Goal: Task Accomplishment & Management: Manage account settings

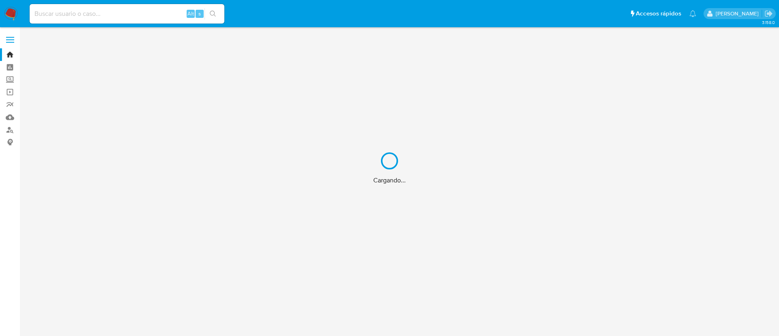
click at [157, 11] on div "Cargando..." at bounding box center [389, 168] width 779 height 336
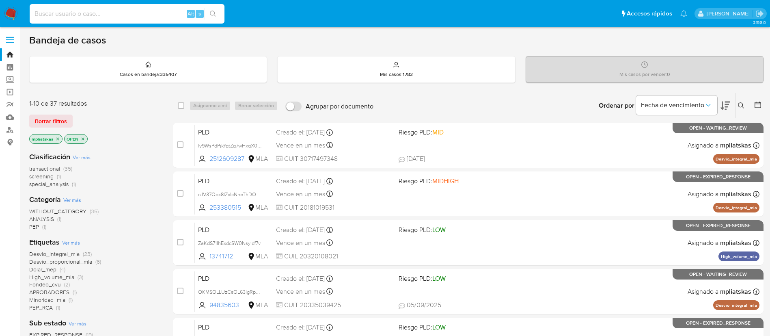
click at [157, 11] on input at bounding box center [127, 14] width 195 height 11
paste input "47049968"
click at [211, 17] on icon "search-icon" at bounding box center [213, 14] width 6 height 6
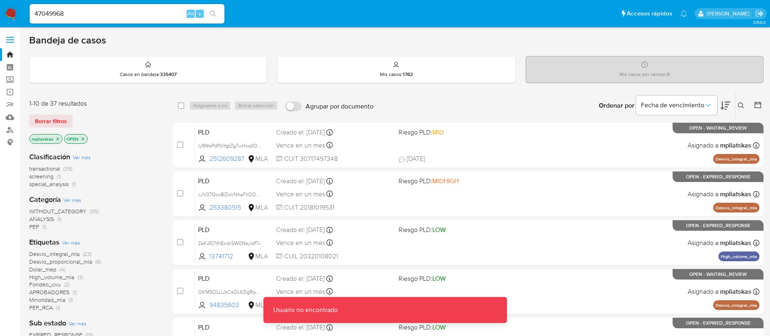
click at [159, 15] on input "47049968" at bounding box center [127, 14] width 195 height 11
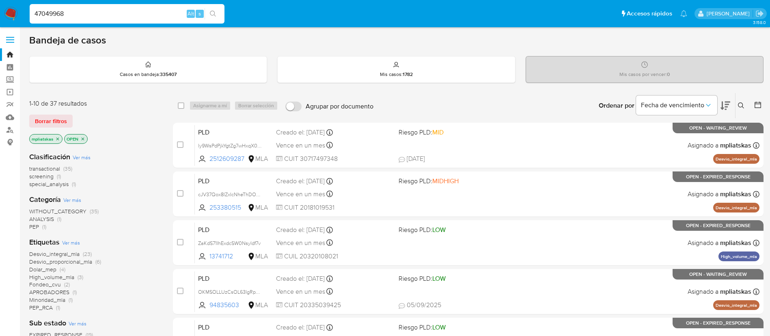
type input "47049968"
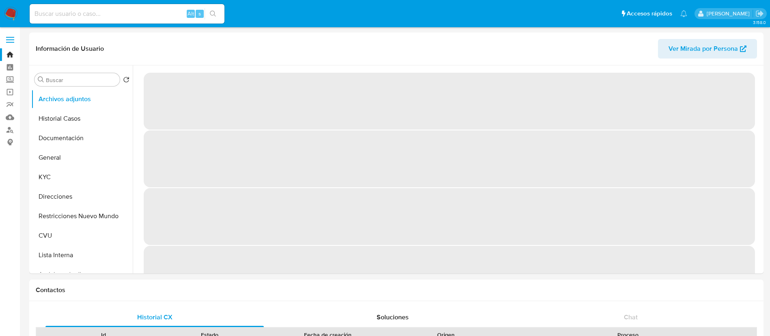
select select "10"
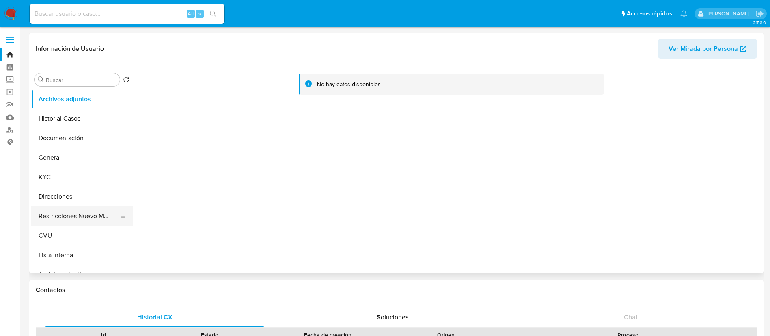
click at [77, 213] on button "Restricciones Nuevo Mundo" at bounding box center [78, 215] width 95 height 19
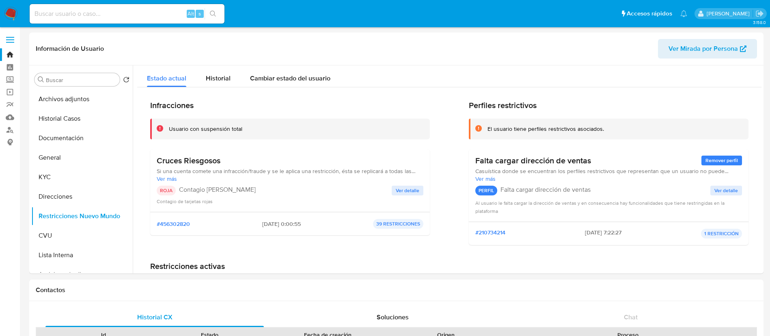
click at [17, 10] on img at bounding box center [11, 14] width 14 height 14
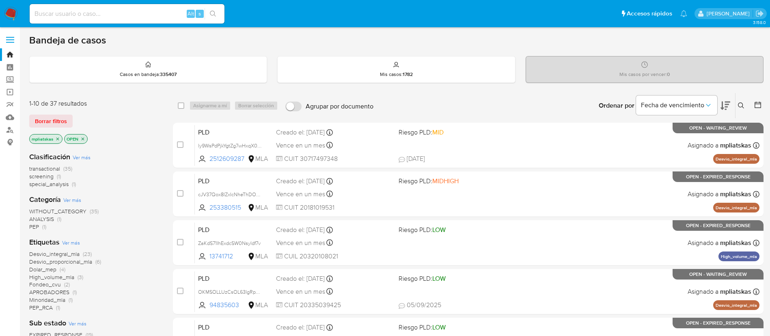
click at [125, 19] on div "Alt s" at bounding box center [127, 13] width 195 height 19
click at [174, 17] on input at bounding box center [127, 14] width 195 height 11
paste input "B2iYj2C4bXcR0xkPOPuxMhjb"
type input "B2iYj2C4bXcR0xkPOPuxMhjb"
click at [211, 13] on icon "search-icon" at bounding box center [213, 14] width 6 height 6
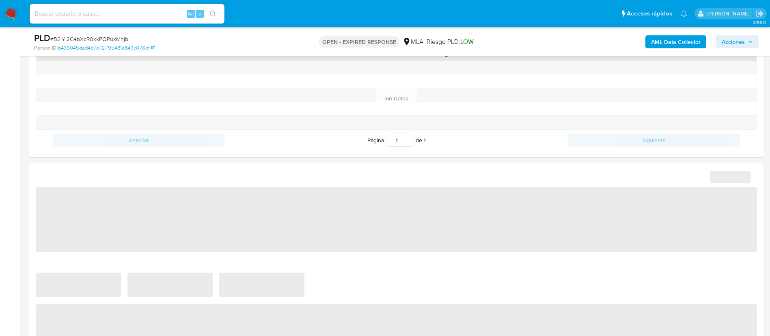
select select "10"
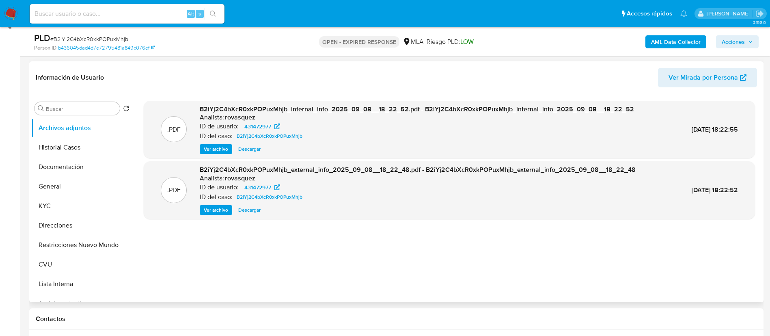
scroll to position [183, 0]
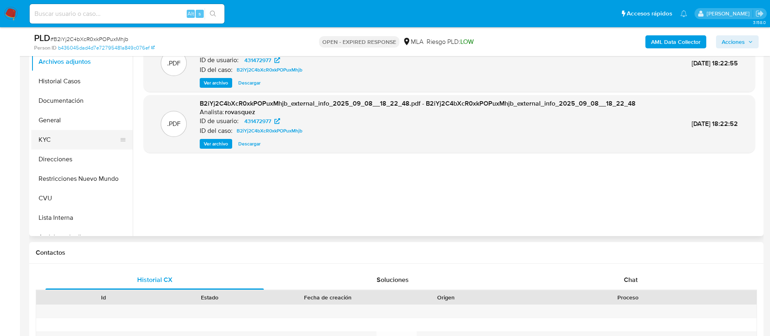
click at [83, 141] on button "KYC" at bounding box center [78, 139] width 95 height 19
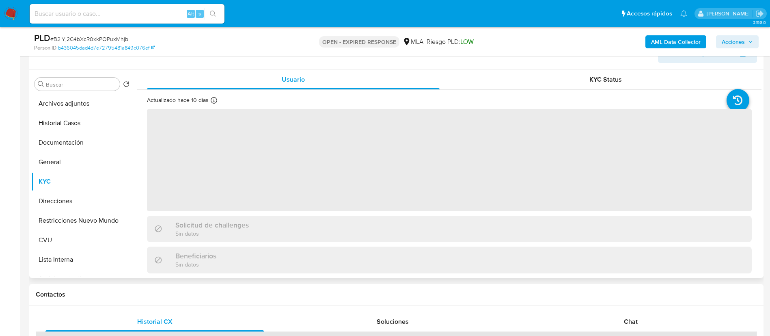
scroll to position [122, 0]
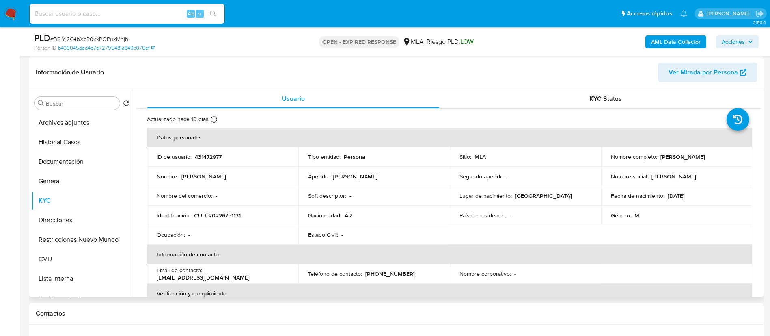
click at [209, 153] on p "431472977" at bounding box center [208, 156] width 27 height 7
copy p "431472977"
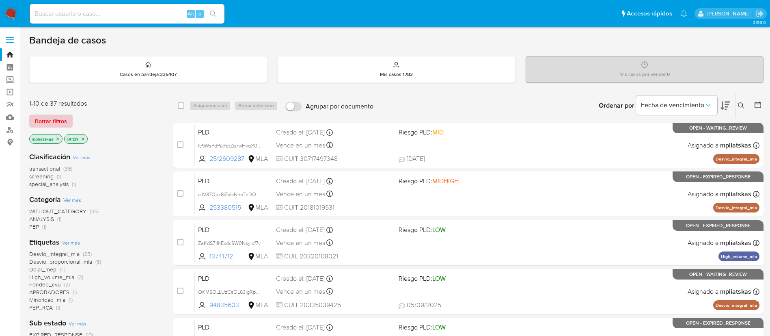
click at [66, 121] on span "Borrar filtros" at bounding box center [51, 120] width 32 height 11
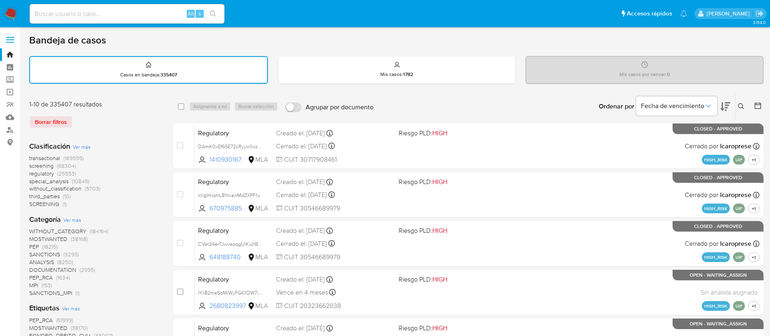
click at [737, 106] on button at bounding box center [741, 106] width 13 height 10
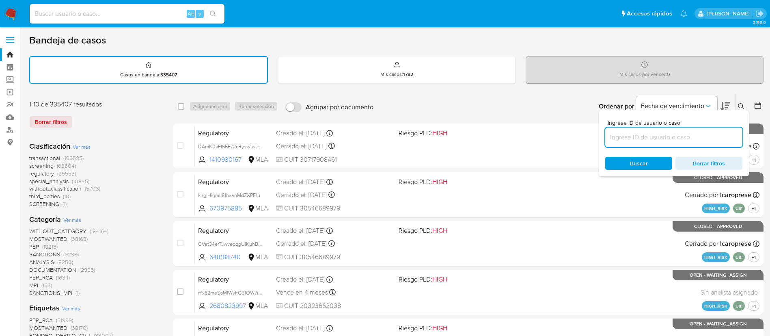
click at [656, 138] on input at bounding box center [673, 137] width 137 height 11
type input "B2iYj2C4bXcR0xkPOPuxMhjb"
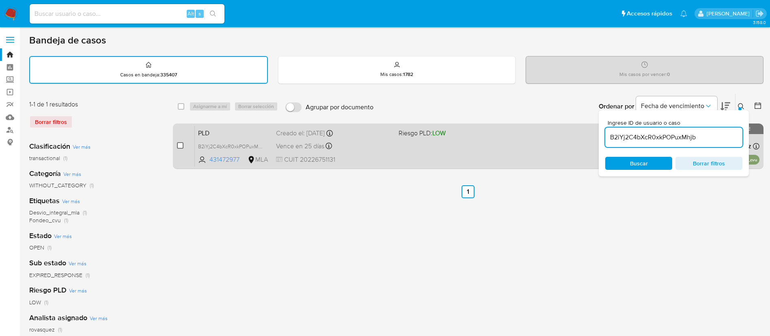
click at [181, 144] on input "checkbox" at bounding box center [180, 145] width 6 height 6
checkbox input "true"
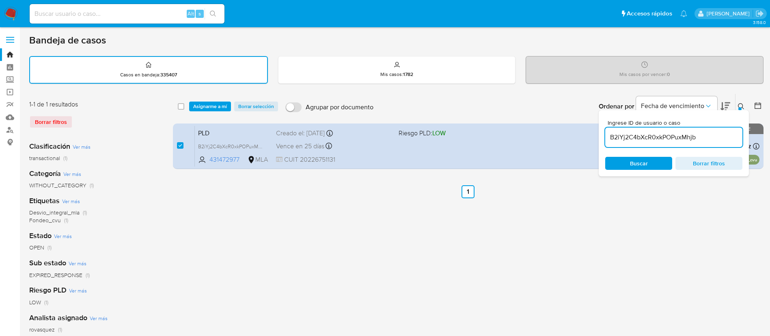
click at [633, 137] on input "B2iYj2C4bXcR0xkPOPuxMhjb" at bounding box center [673, 137] width 137 height 11
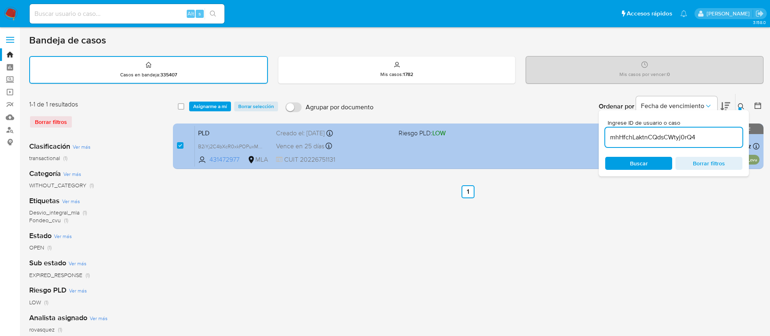
type input "mhHfchLaktnCQdsCWtyj0rQ4"
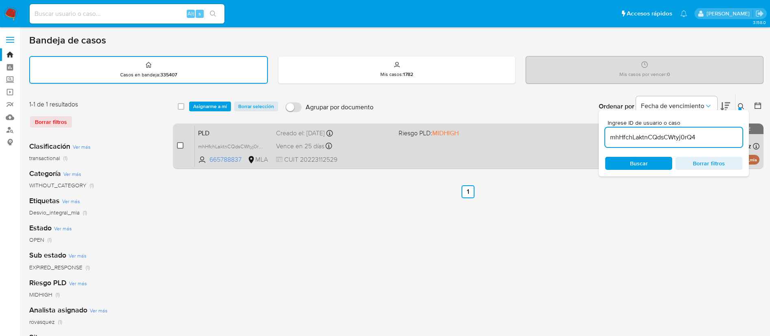
click at [179, 143] on input "checkbox" at bounding box center [180, 145] width 6 height 6
checkbox input "true"
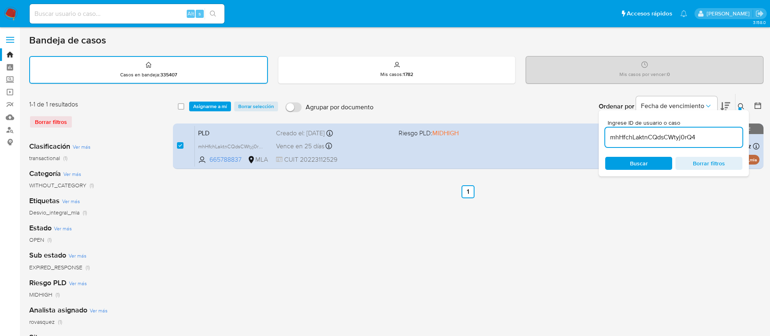
click at [625, 134] on input "mhHfchLaktnCQdsCWtyj0rQ4" at bounding box center [673, 137] width 137 height 11
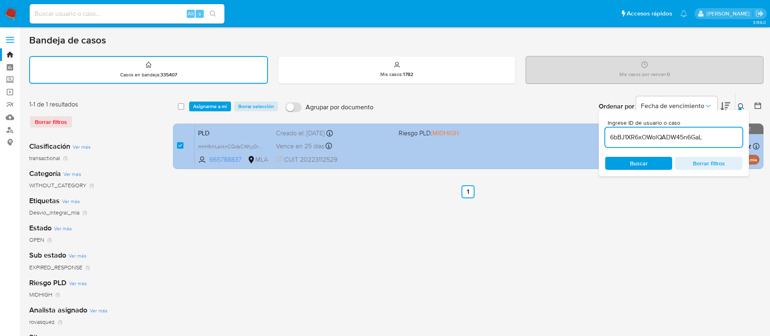
type input "6bBJ1XR6xOWolQADW45n6GaL"
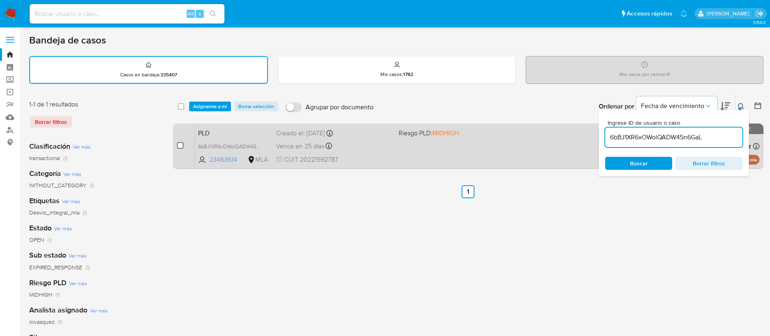
click at [179, 147] on input "checkbox" at bounding box center [180, 145] width 6 height 6
checkbox input "true"
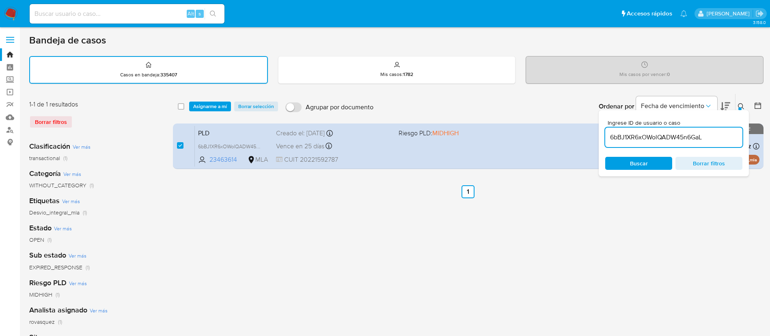
click at [608, 134] on input "6bBJ1XR6xOWolQADW45n6GaL" at bounding box center [673, 137] width 137 height 11
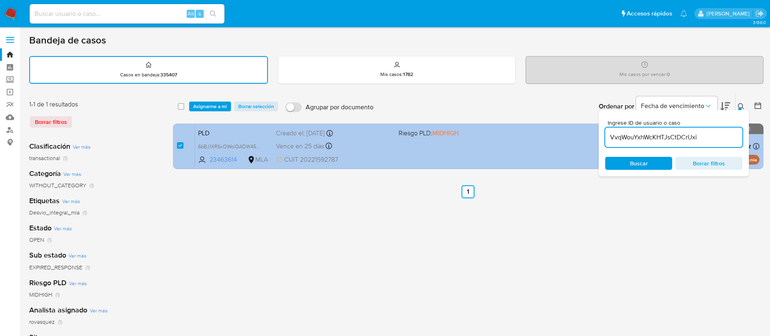
type input "VvqWouYxhWcKHTJsCtDCrUxi"
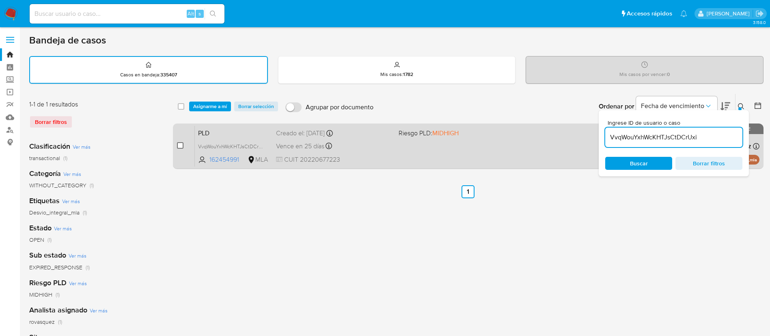
click at [181, 143] on input "checkbox" at bounding box center [180, 145] width 6 height 6
checkbox input "true"
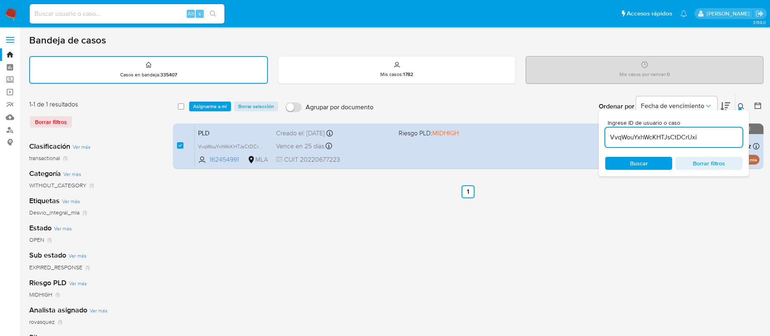
click at [614, 136] on input "VvqWouYxhWcKHTJsCtDCrUxi" at bounding box center [673, 137] width 137 height 11
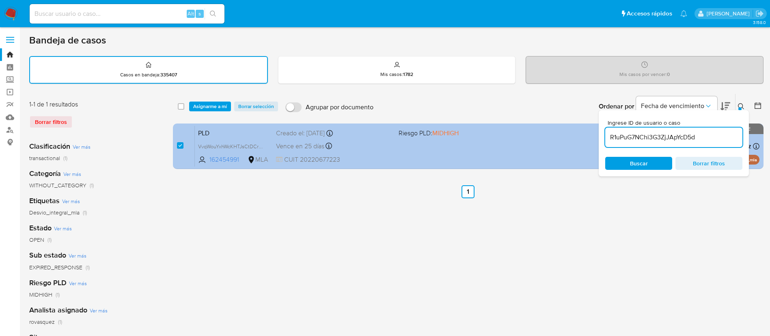
type input "R1uPuG7NChi3G3ZjJApYcD5d"
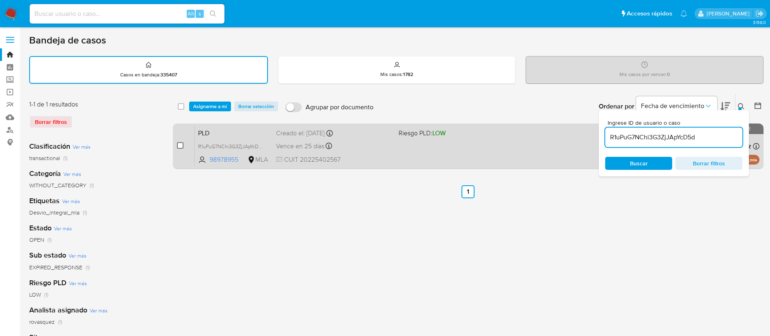
click at [180, 142] on input "checkbox" at bounding box center [180, 145] width 6 height 6
checkbox input "true"
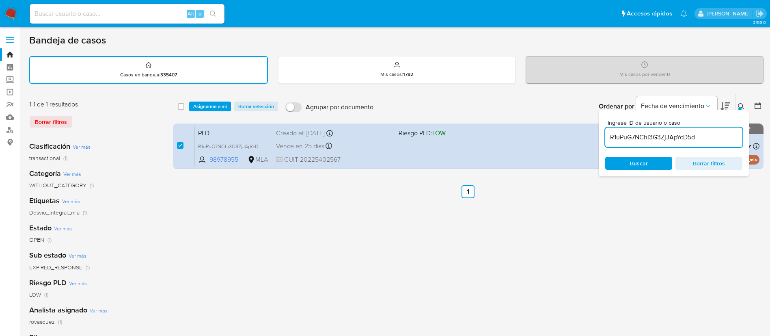
click at [621, 142] on input "R1uPuG7NChi3G3ZjJApYcD5d" at bounding box center [673, 137] width 137 height 11
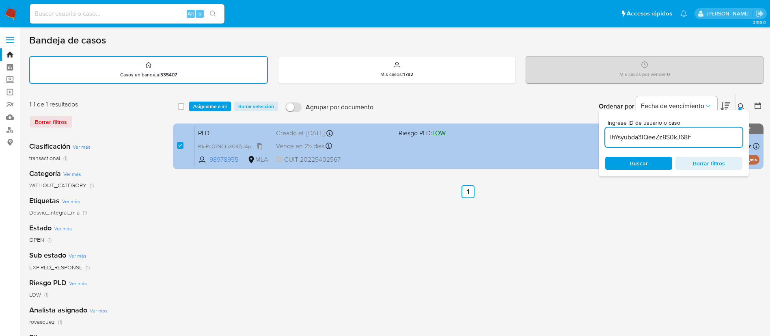
type input "IhYsyubda3iQeeZz8S0kJ68F"
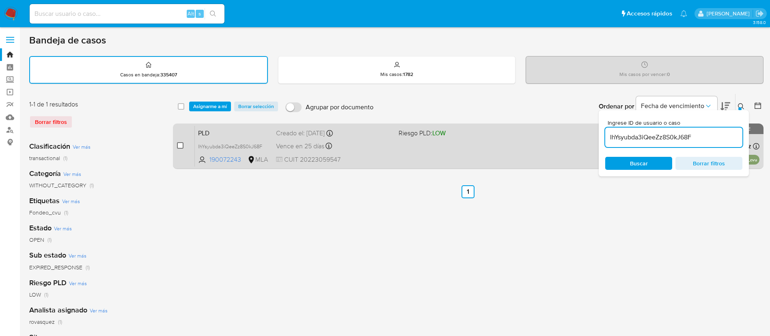
click at [181, 144] on input "checkbox" at bounding box center [180, 145] width 6 height 6
checkbox input "true"
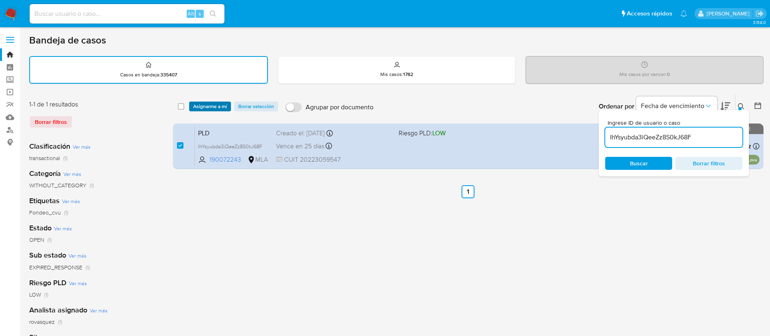
click at [194, 110] on span "Asignarme a mí" at bounding box center [210, 106] width 34 height 8
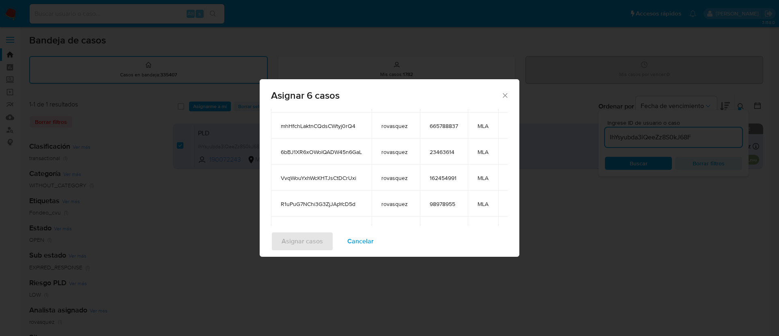
scroll to position [144, 0]
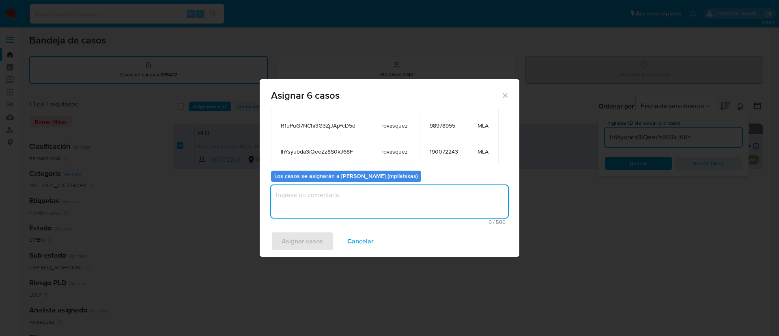
click at [365, 192] on textarea "assign-modal" at bounding box center [389, 201] width 237 height 32
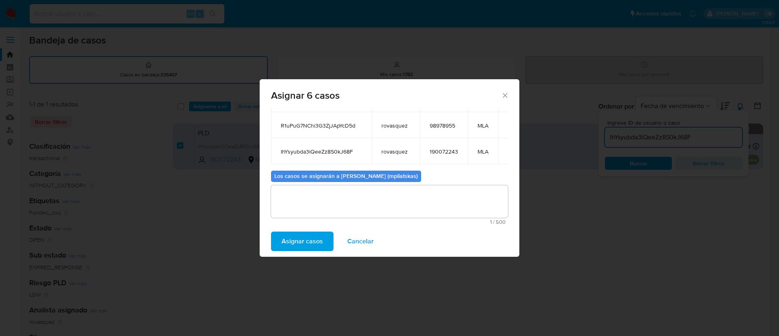
click at [315, 232] on span "Asignar casos" at bounding box center [302, 241] width 41 height 18
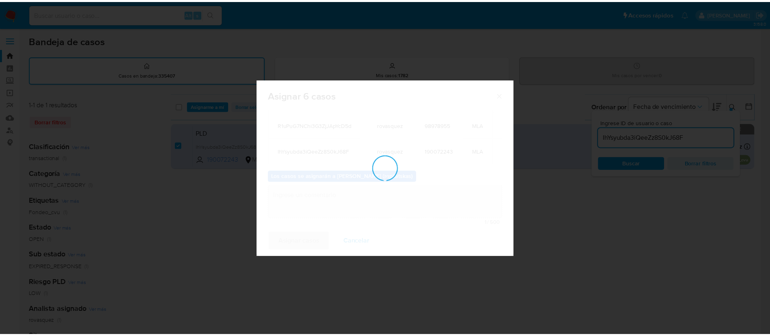
scroll to position [49, 0]
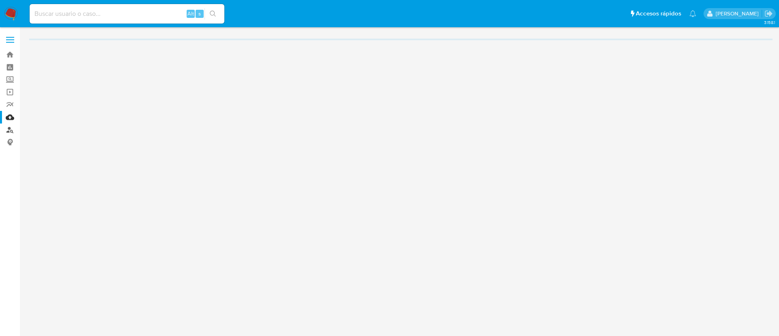
click at [9, 134] on link "Buscador de personas" at bounding box center [48, 129] width 97 height 13
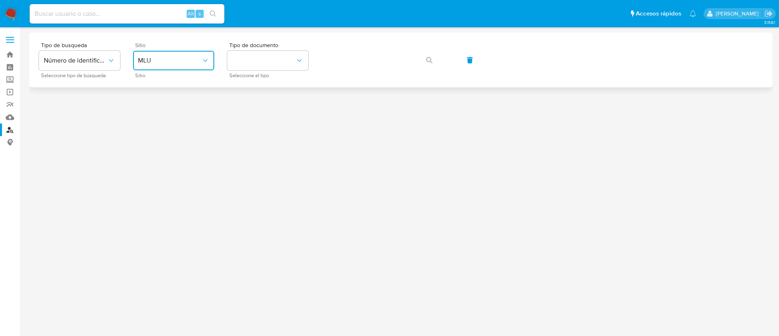
click at [201, 70] on button "MLU" at bounding box center [173, 60] width 81 height 19
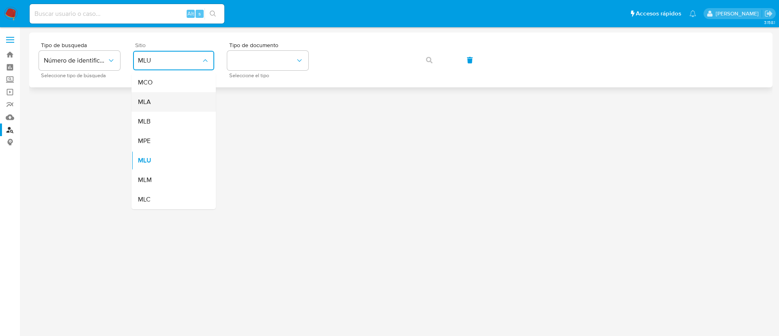
click at [183, 97] on div "MLA" at bounding box center [171, 101] width 67 height 19
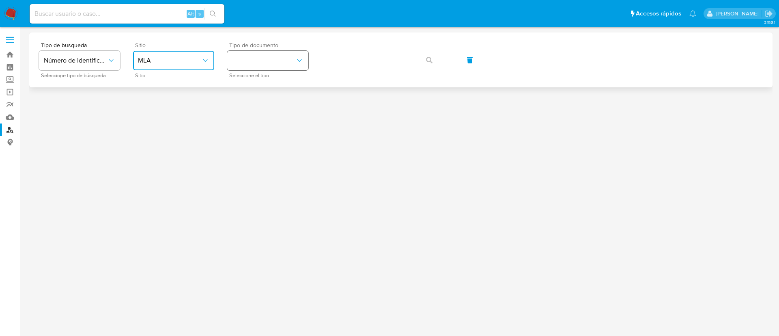
click at [238, 63] on button "identificationType" at bounding box center [267, 60] width 81 height 19
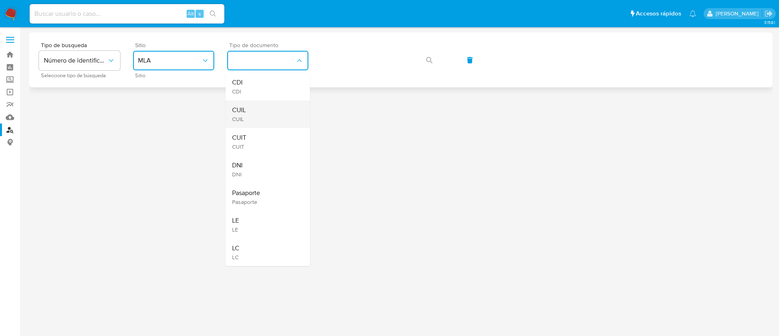
click at [235, 111] on span "CUIL" at bounding box center [239, 110] width 14 height 8
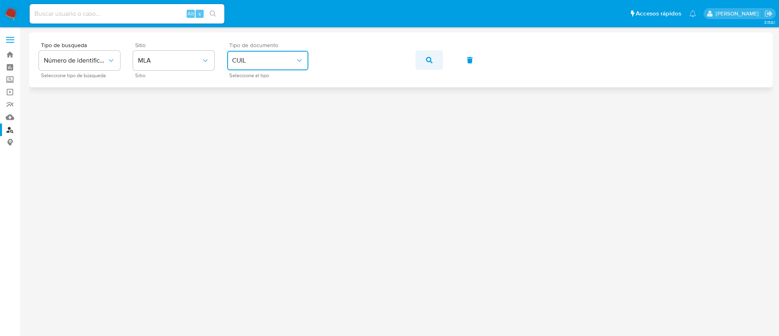
click at [434, 56] on button "button" at bounding box center [430, 59] width 28 height 19
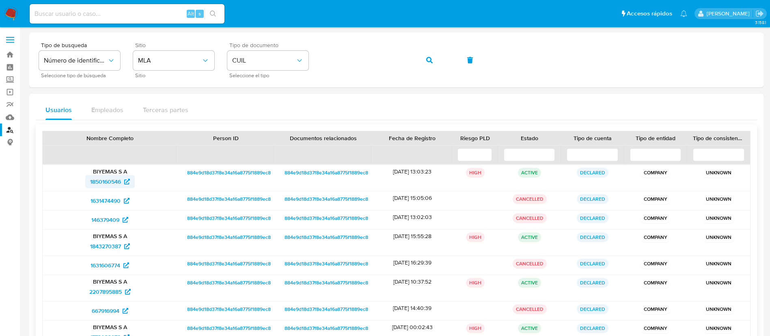
click at [119, 183] on span "1850160546" at bounding box center [105, 181] width 31 height 13
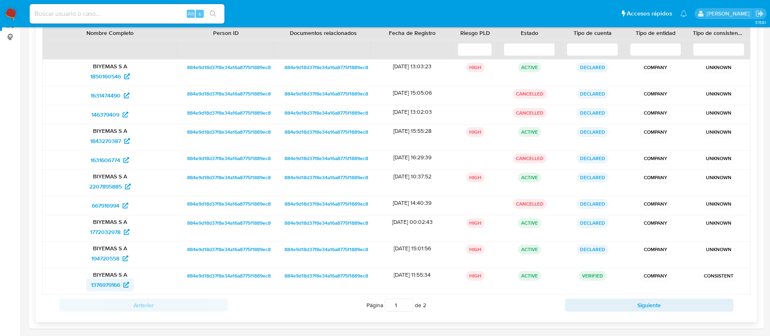
scroll to position [122, 0]
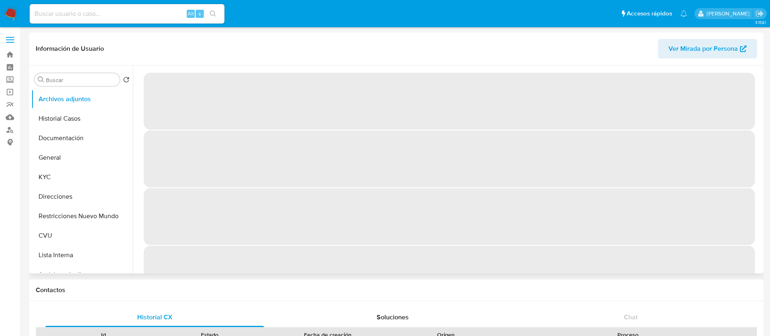
select select "10"
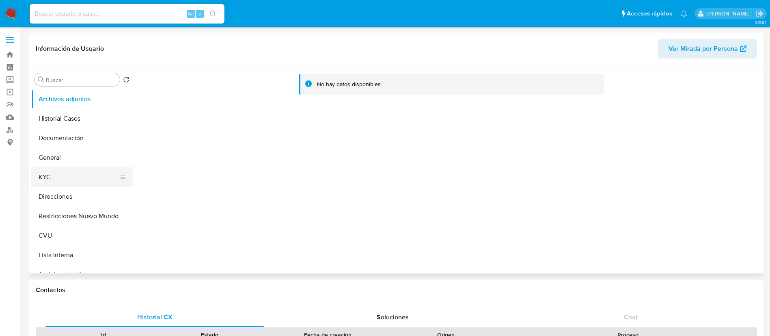
click at [73, 178] on button "KYC" at bounding box center [78, 176] width 95 height 19
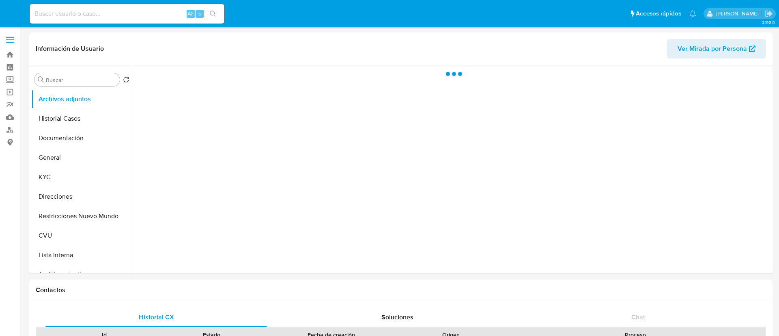
select select "10"
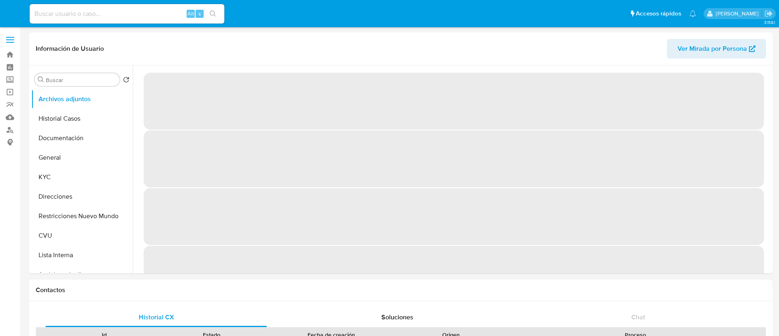
select select "10"
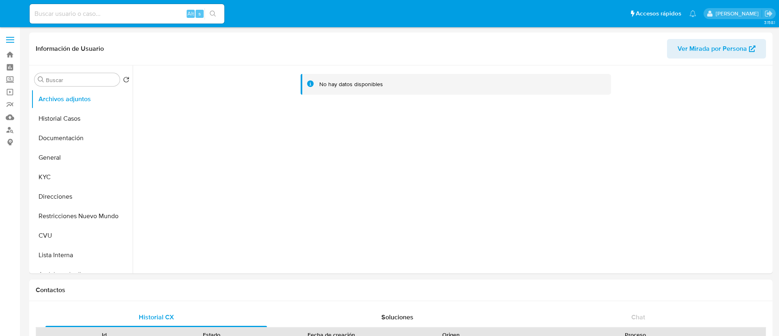
select select "10"
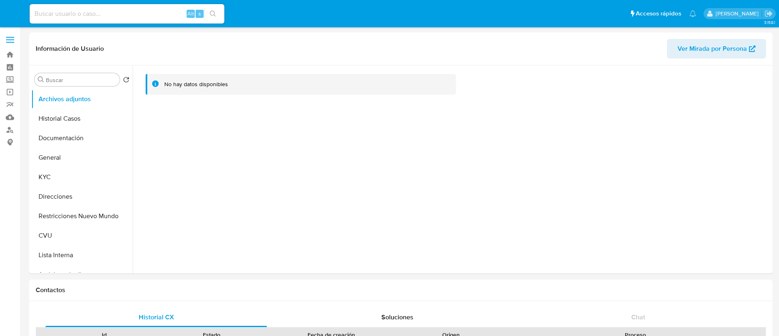
select select "10"
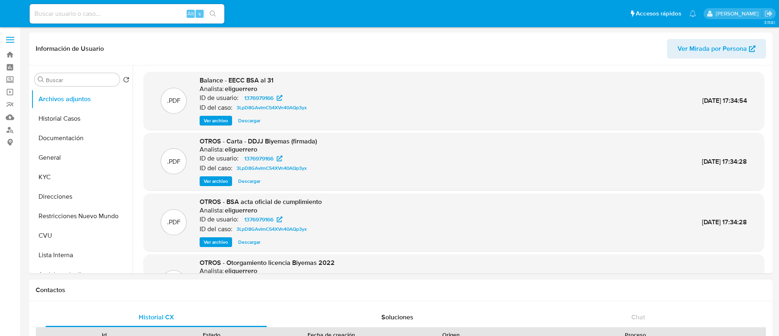
select select "10"
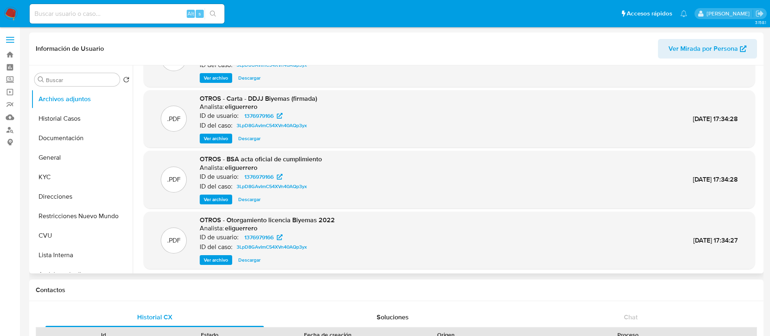
scroll to position [61, 0]
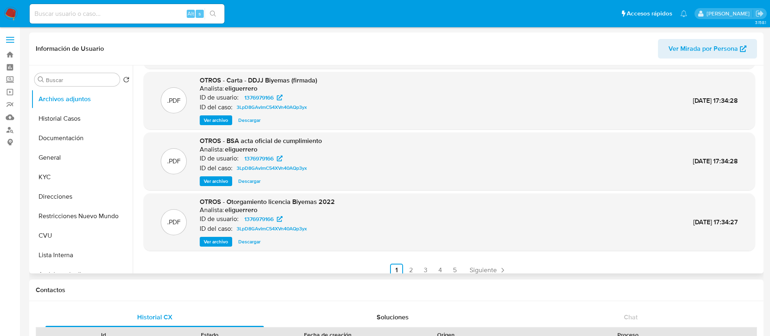
click at [205, 180] on span "Ver archivo" at bounding box center [216, 181] width 24 height 8
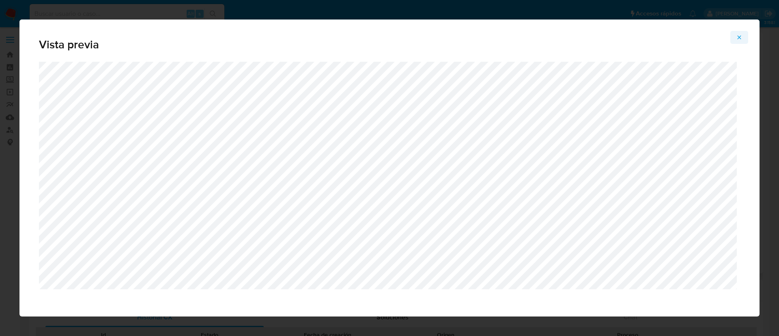
click at [740, 36] on icon "Attachment preview" at bounding box center [739, 37] width 6 height 6
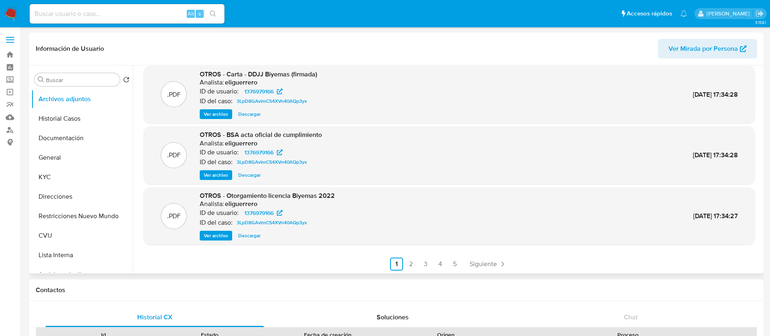
scroll to position [68, 0]
click at [408, 267] on link "2" at bounding box center [411, 262] width 13 height 13
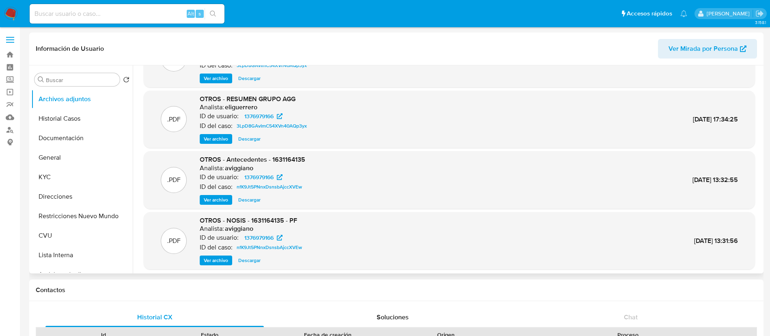
scroll to position [61, 0]
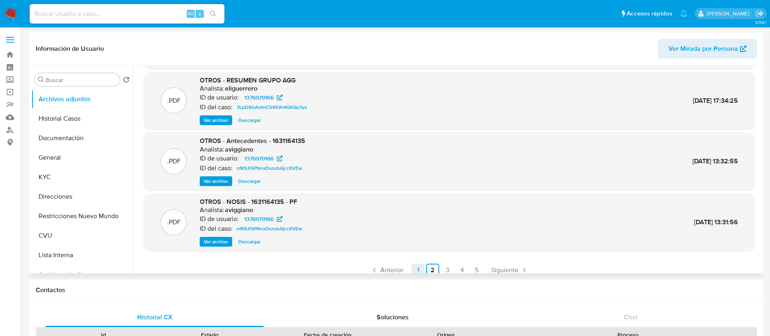
click at [414, 267] on link "1" at bounding box center [418, 269] width 13 height 13
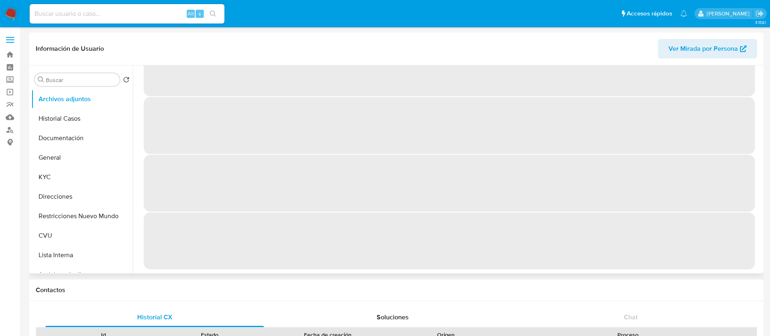
scroll to position [0, 0]
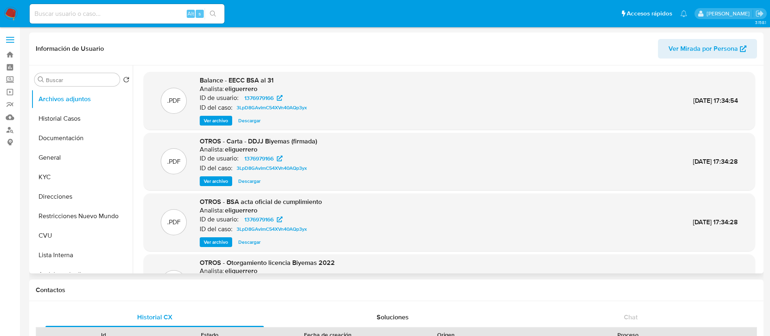
click at [220, 177] on span "Ver archivo" at bounding box center [216, 181] width 24 height 8
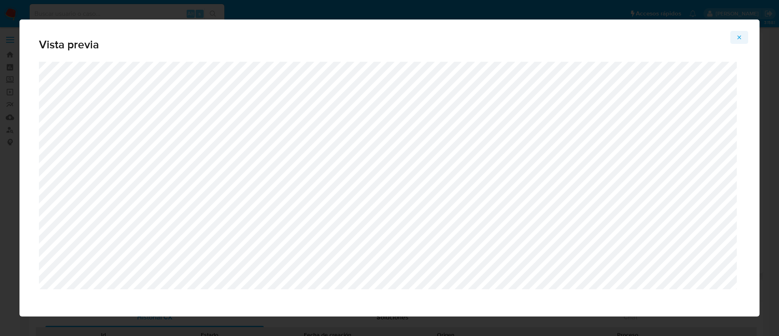
click at [737, 41] on span "Attachment preview" at bounding box center [739, 37] width 6 height 11
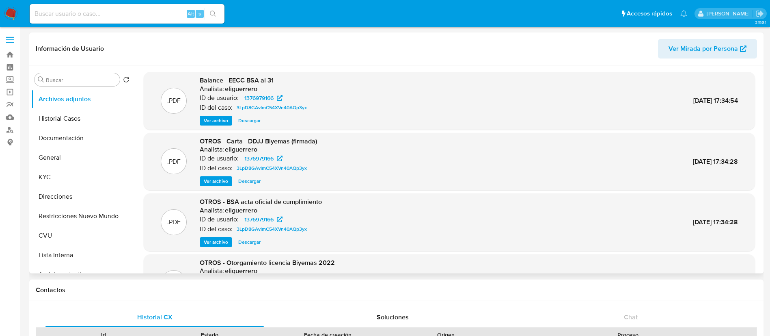
click at [205, 177] on span "Ver archivo" at bounding box center [216, 181] width 24 height 8
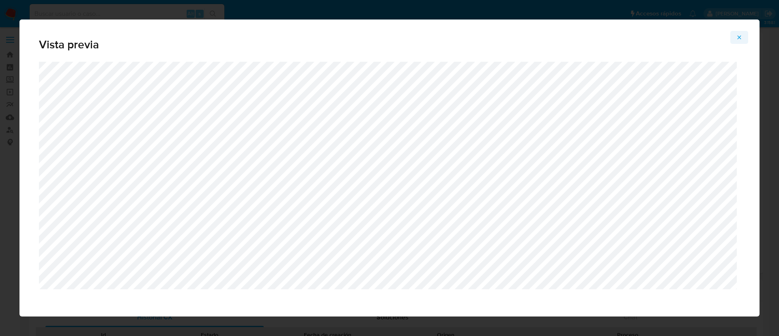
click at [742, 38] on icon "Attachment preview" at bounding box center [739, 37] width 6 height 6
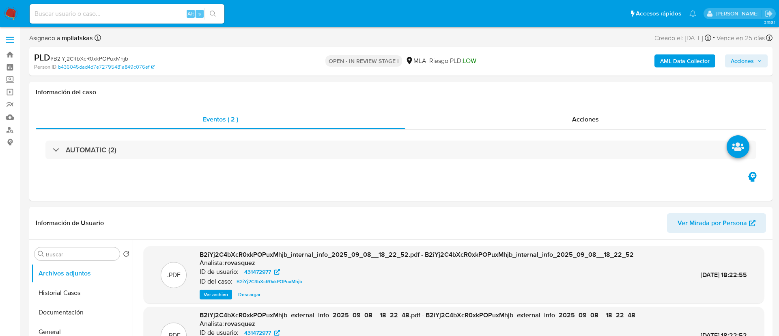
select select "10"
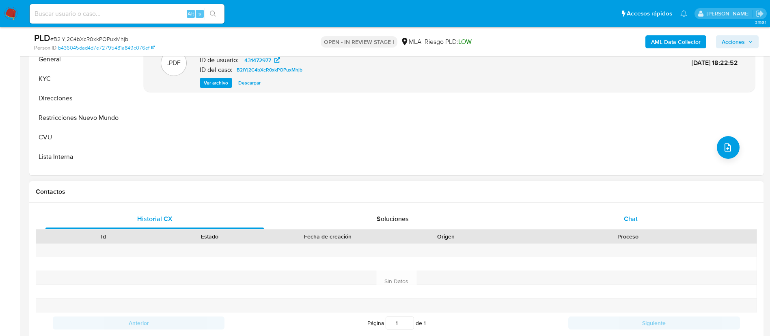
click at [626, 214] on span "Chat" at bounding box center [631, 218] width 14 height 9
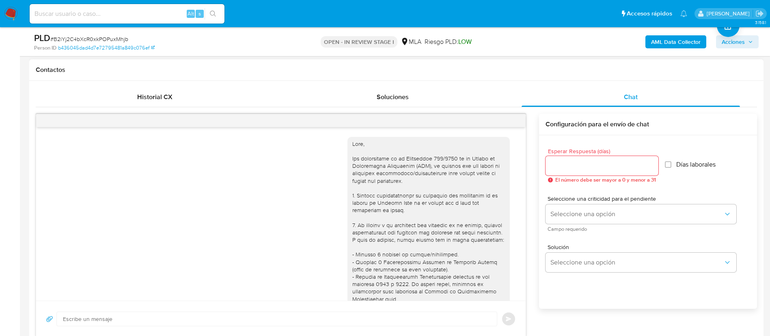
scroll to position [465, 0]
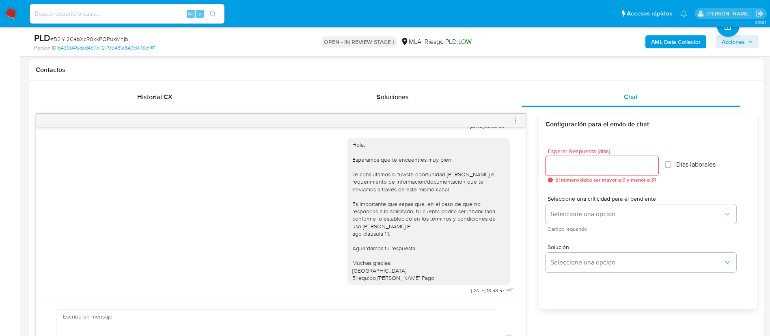
click at [514, 122] on icon "menu-action" at bounding box center [515, 120] width 7 height 7
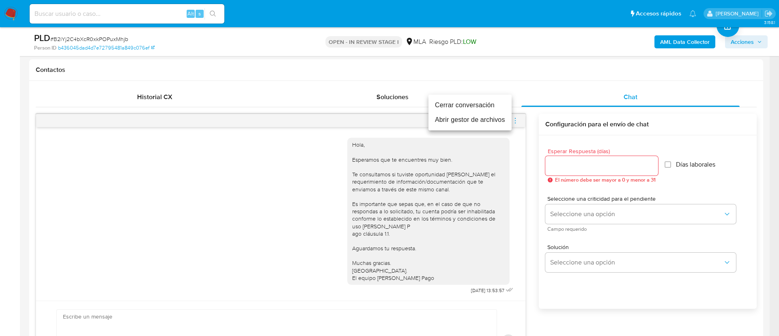
click at [500, 110] on li "Cerrar conversación" at bounding box center [470, 105] width 83 height 15
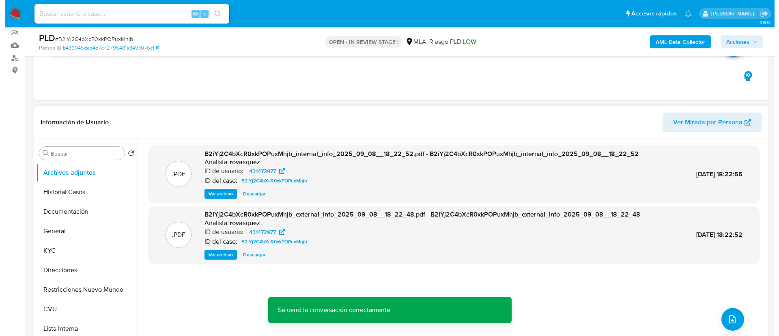
scroll to position [122, 0]
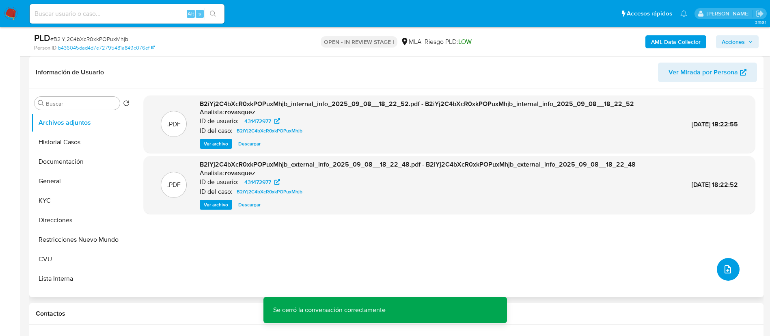
click at [727, 267] on icon "upload-file" at bounding box center [727, 269] width 6 height 8
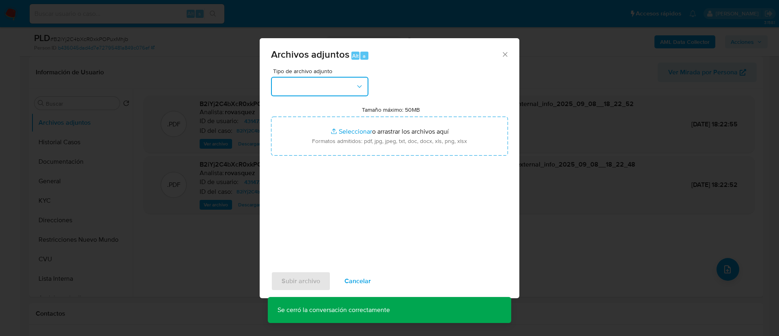
click at [328, 93] on button "button" at bounding box center [319, 86] width 97 height 19
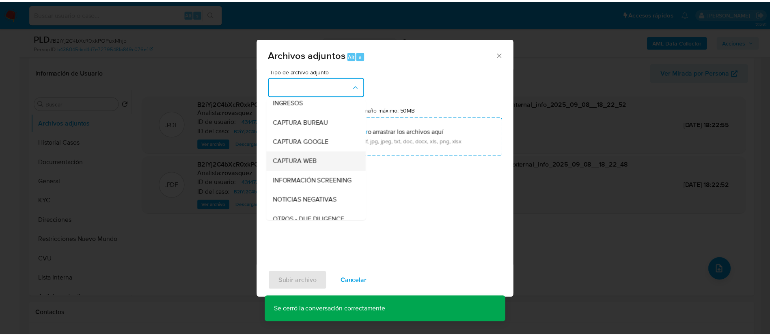
scroll to position [61, 0]
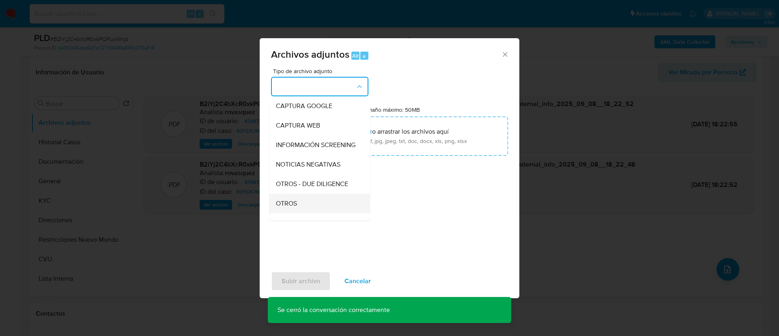
click at [295, 207] on span "OTROS" at bounding box center [286, 203] width 21 height 8
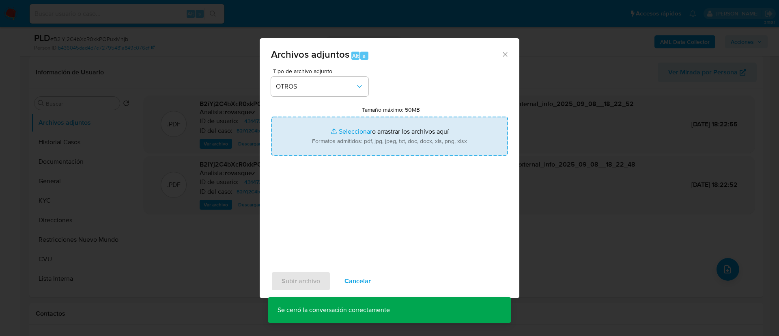
click at [341, 134] on input "Tamaño máximo: 50MB Seleccionar archivos" at bounding box center [389, 135] width 237 height 39
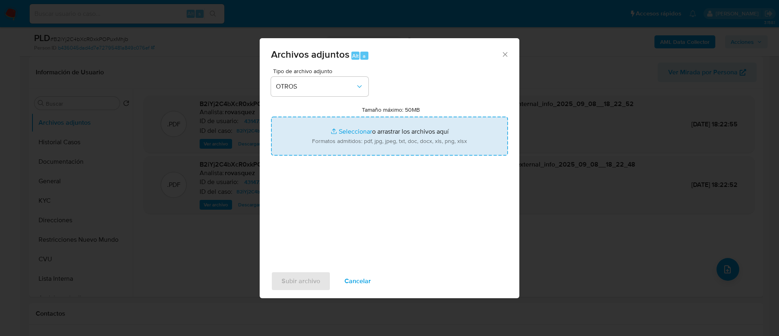
type input "C:\fakepath\431472977 Movimientos.xlsx"
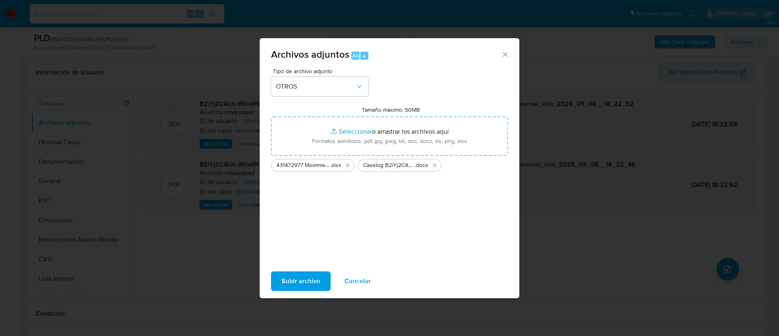
click at [310, 285] on span "Subir archivo" at bounding box center [301, 281] width 39 height 18
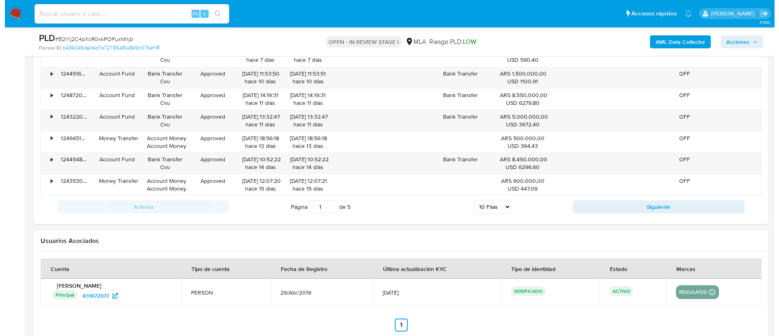
scroll to position [1435, 0]
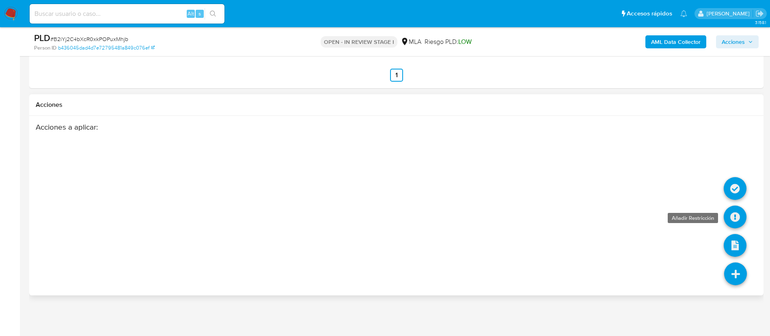
click at [741, 223] on icon at bounding box center [735, 216] width 23 height 23
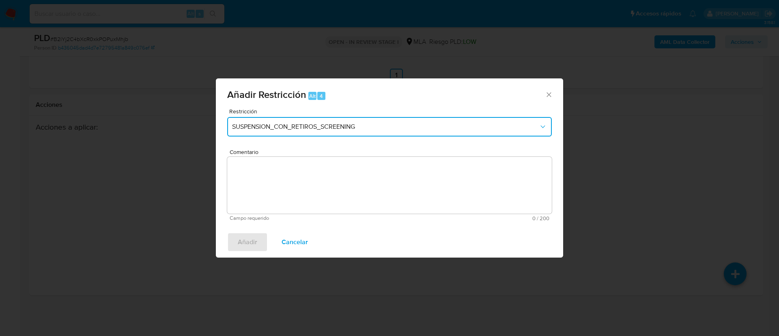
click at [322, 131] on button "SUSPENSION_CON_RETIROS_SCREENING" at bounding box center [389, 126] width 325 height 19
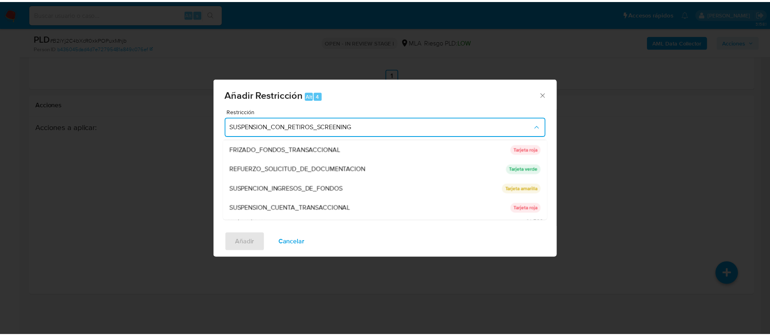
scroll to position [172, 0]
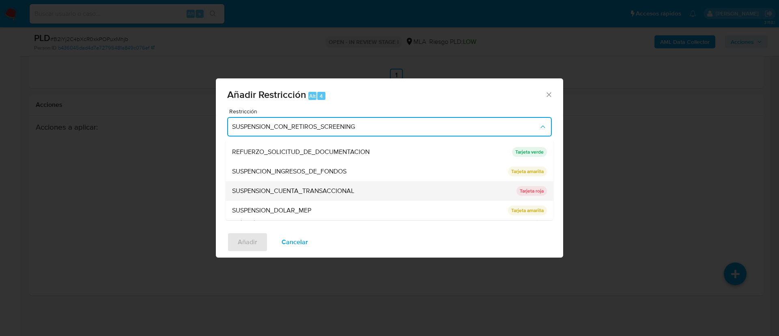
click at [312, 190] on span "SUSPENSION_CUENTA_TRANSACCIONAL" at bounding box center [293, 191] width 122 height 8
click at [312, 190] on textarea "Comentario" at bounding box center [389, 185] width 325 height 57
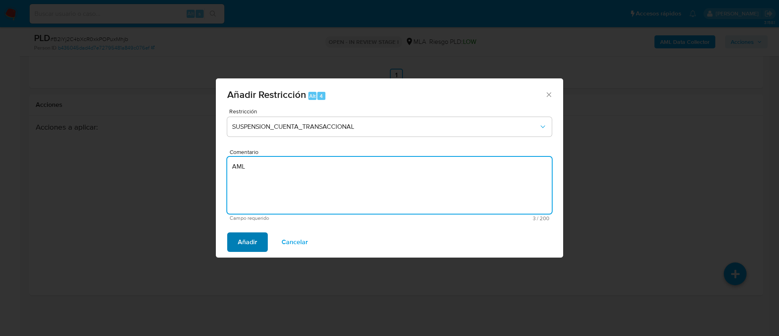
type textarea "AML"
click at [261, 233] on button "Añadir" at bounding box center [247, 241] width 41 height 19
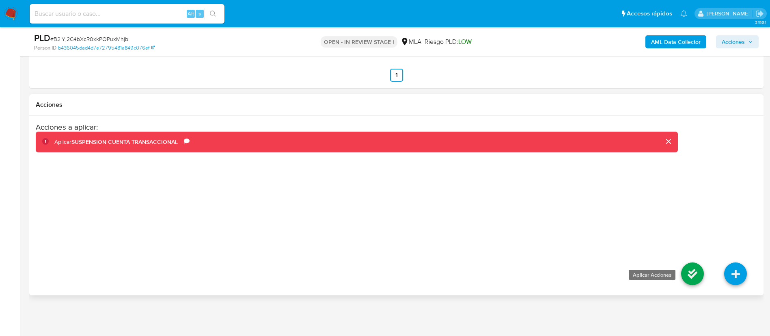
click at [685, 279] on icon at bounding box center [692, 273] width 23 height 23
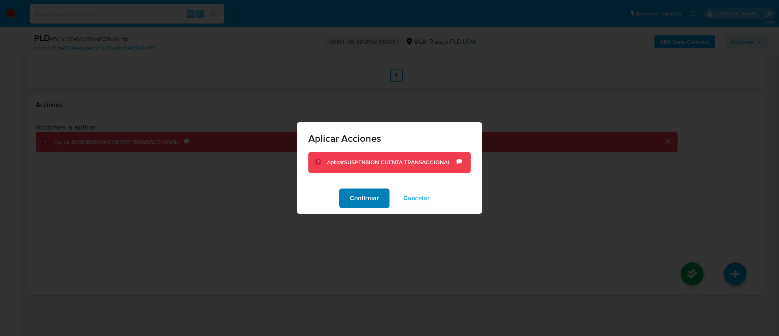
click at [359, 195] on span "Confirmar" at bounding box center [364, 198] width 29 height 18
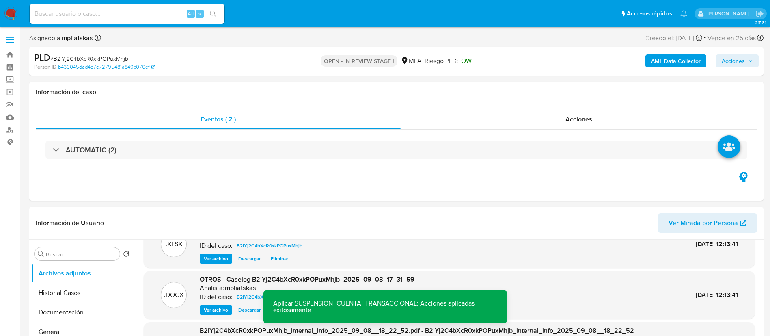
scroll to position [61, 0]
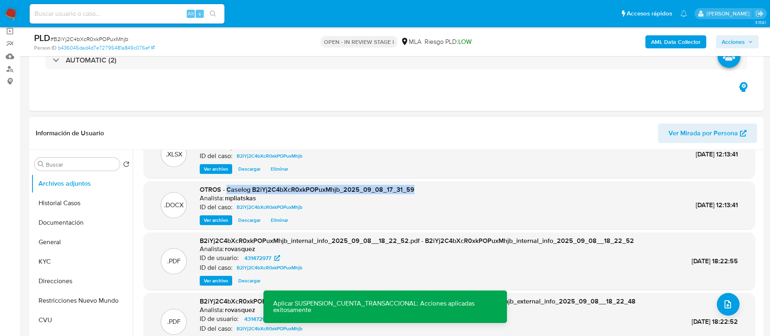
drag, startPoint x: 227, startPoint y: 188, endPoint x: 430, endPoint y: 178, distance: 203.2
click at [430, 178] on div ".XLSX OTROS - 431472977 Movimientos Analista: mpliatskas ID del caso: B2iYj2C4b…" at bounding box center [449, 240] width 611 height 220
copy span "Caselog B2iYj2C4bXcR0xkPOPuxMhjb_2025_09_08_17_31_59"
click at [734, 42] on span "Acciones" at bounding box center [733, 41] width 23 height 13
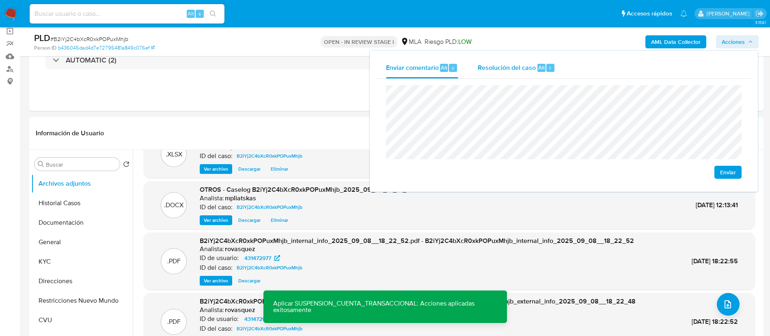
click at [496, 65] on span "Resolución del caso" at bounding box center [507, 66] width 58 height 9
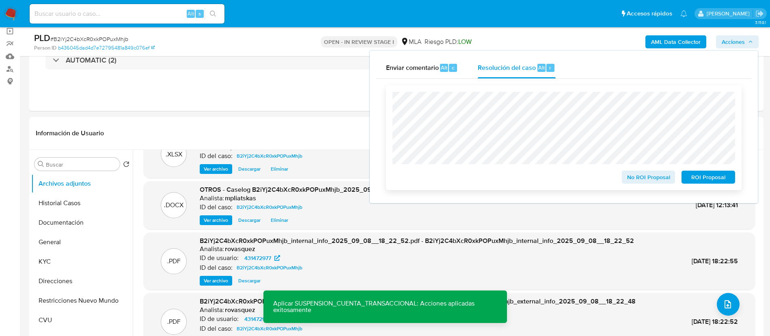
click at [698, 172] on span "ROI Proposal" at bounding box center [708, 176] width 42 height 11
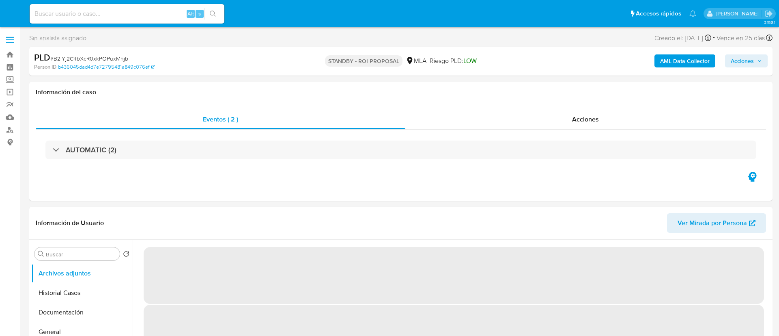
select select "10"
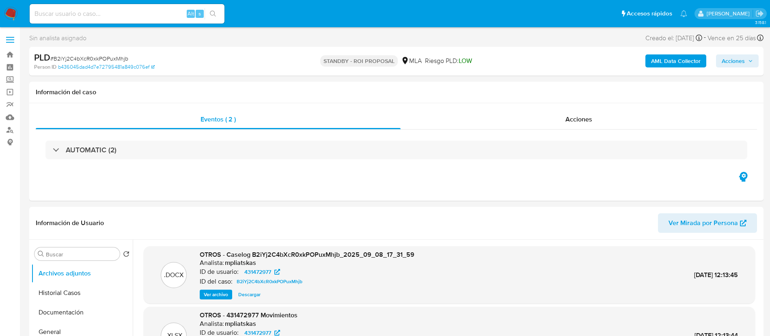
click at [172, 17] on input at bounding box center [127, 14] width 195 height 11
paste input "mhHfchLaktnCQdsCWtyj0rQ4"
type input "mhHfchLaktnCQdsCWtyj0rQ4"
click at [203, 11] on div "s" at bounding box center [200, 14] width 8 height 8
click at [208, 13] on button "search-icon" at bounding box center [213, 13] width 17 height 11
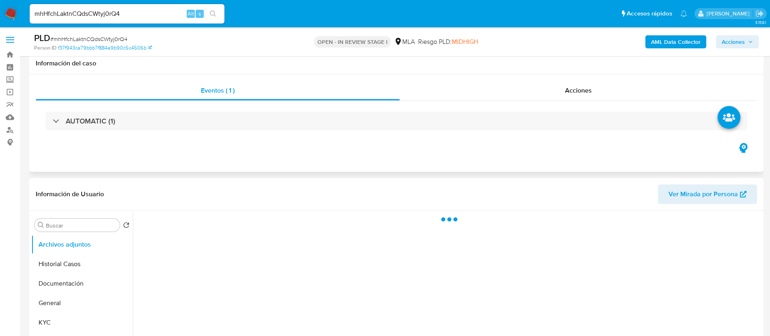
scroll to position [61, 0]
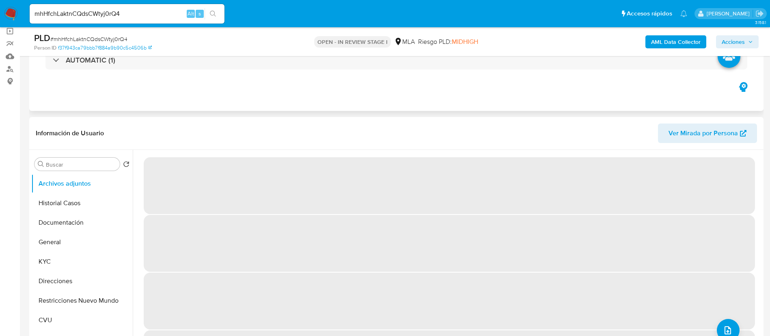
select select "10"
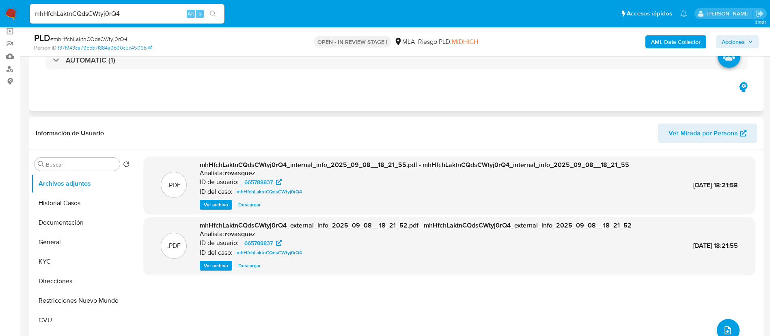
scroll to position [183, 0]
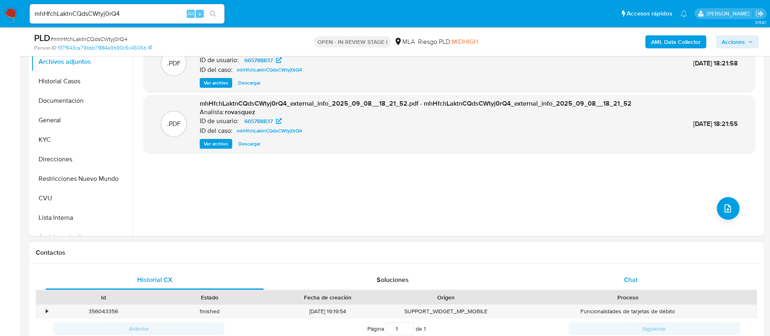
click at [611, 276] on div "Chat" at bounding box center [631, 279] width 218 height 19
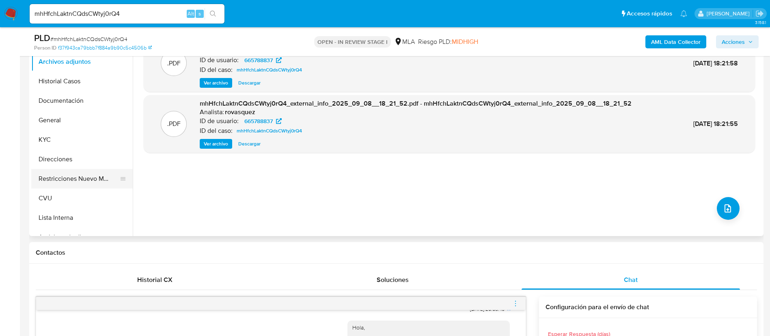
drag, startPoint x: 59, startPoint y: 142, endPoint x: 129, endPoint y: 186, distance: 82.9
click at [59, 142] on button "KYC" at bounding box center [81, 139] width 101 height 19
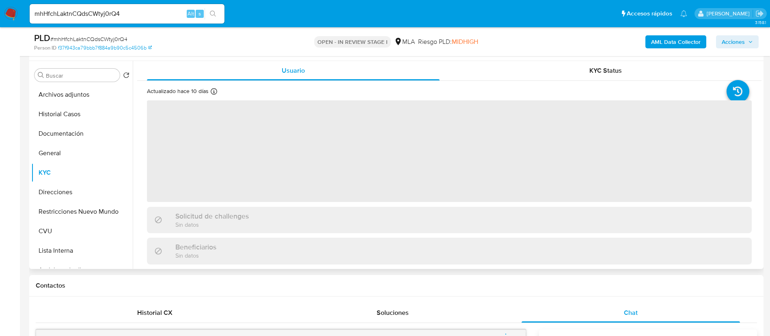
scroll to position [122, 0]
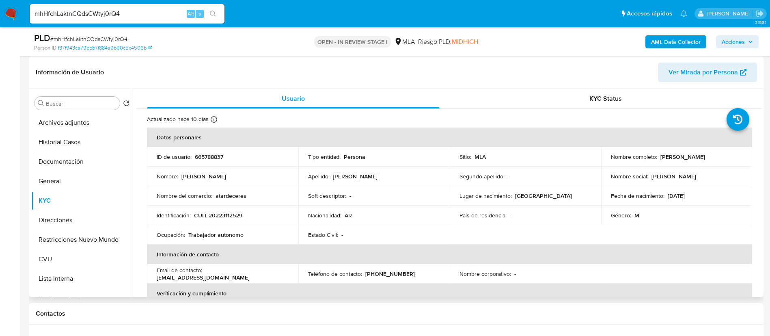
click at [219, 149] on td "ID de usuario : 665788837" at bounding box center [222, 156] width 151 height 19
click at [218, 150] on td "ID de usuario : 665788837" at bounding box center [222, 156] width 151 height 19
click at [214, 156] on p "665788837" at bounding box center [209, 156] width 28 height 7
copy p "665788837"
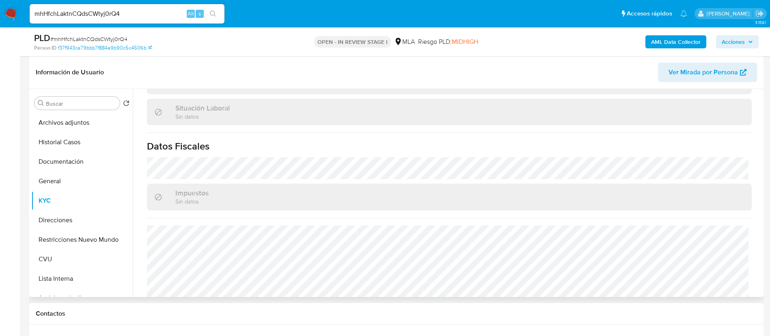
scroll to position [448, 0]
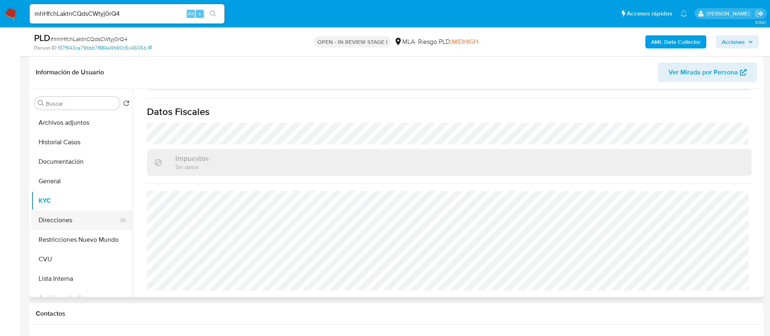
click at [53, 211] on button "Direcciones" at bounding box center [78, 219] width 95 height 19
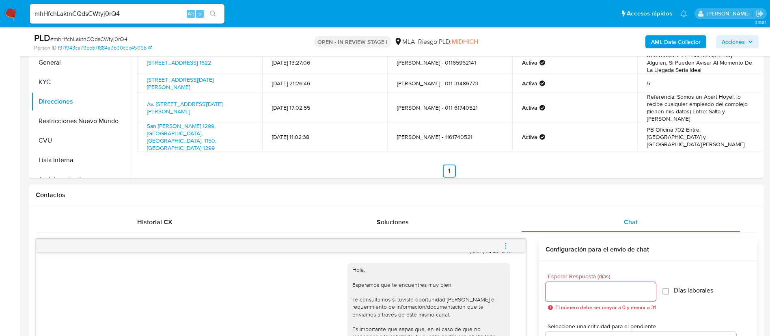
scroll to position [244, 0]
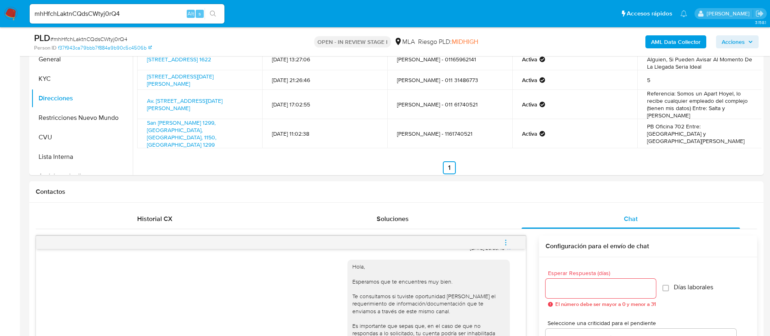
click at [500, 244] on button "menu-action" at bounding box center [505, 242] width 27 height 19
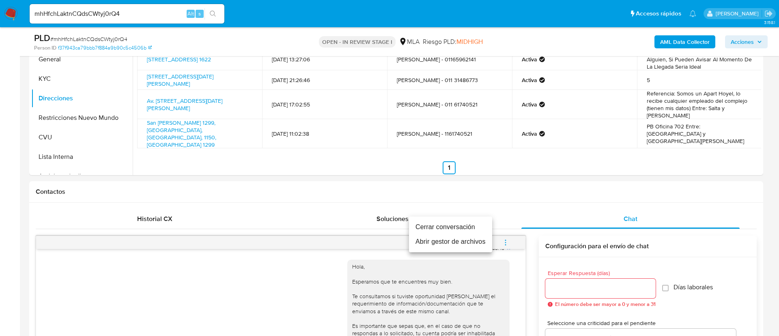
click at [462, 222] on li "Cerrar conversación" at bounding box center [450, 227] width 83 height 15
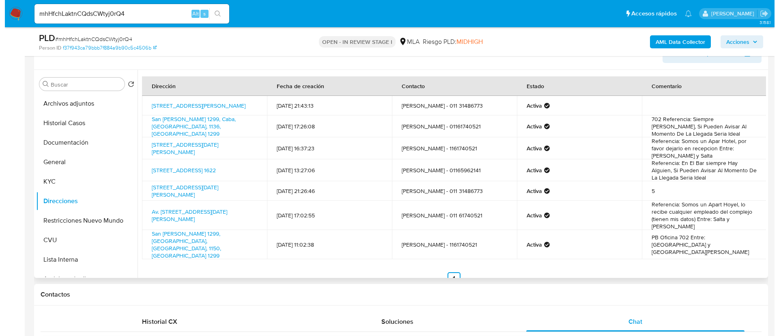
scroll to position [122, 0]
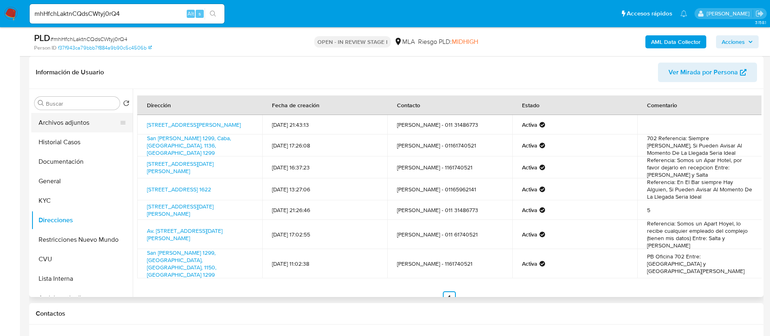
click at [62, 120] on button "Archivos adjuntos" at bounding box center [78, 122] width 95 height 19
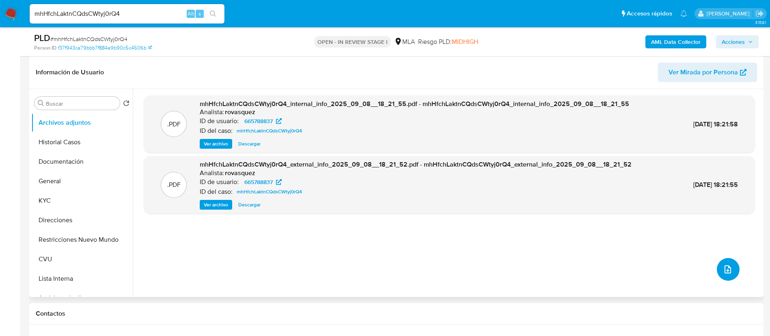
click at [719, 265] on button "upload-file" at bounding box center [728, 269] width 23 height 23
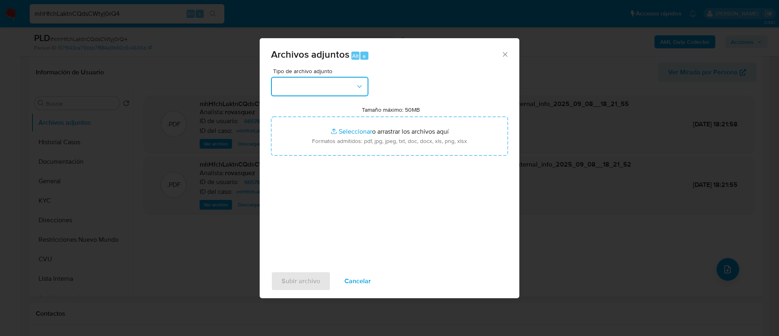
click at [352, 89] on button "button" at bounding box center [319, 86] width 97 height 19
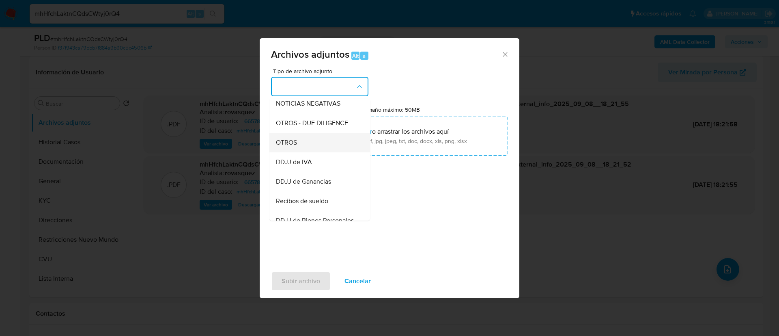
click at [321, 148] on div "OTROS" at bounding box center [317, 142] width 83 height 19
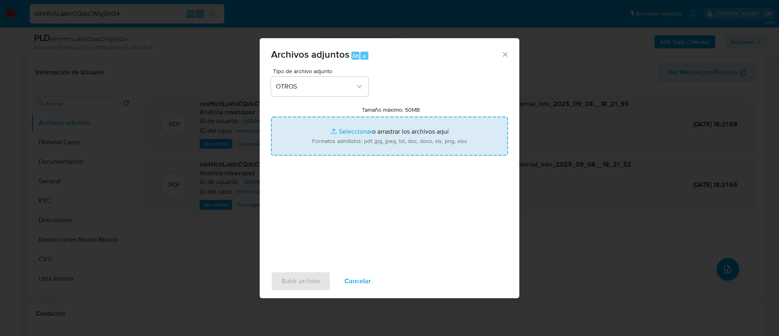
click at [321, 148] on input "Tamaño máximo: 50MB Seleccionar archivos" at bounding box center [389, 135] width 237 height 39
type input "C:\fakepath\665788837 Movimientos.xlsx"
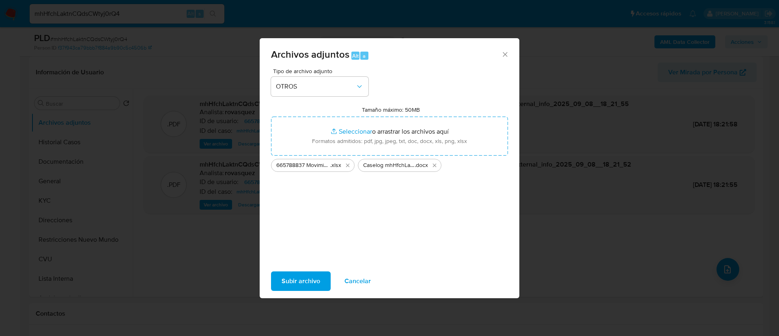
click at [321, 279] on button "Subir archivo" at bounding box center [301, 280] width 60 height 19
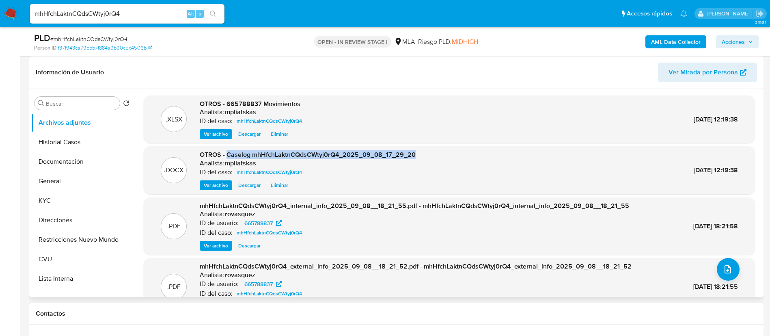
drag, startPoint x: 228, startPoint y: 151, endPoint x: 415, endPoint y: 150, distance: 187.1
click at [415, 150] on div ".DOCX OTROS - Caselog mhHfchLaktnCQdsCWtyj0rQ4_2025_09_08_17_29_20 Analista: mp…" at bounding box center [449, 170] width 603 height 40
copy span "Caselog mhHfchLaktnCQdsCWtyj0rQ4_2025_09_08_17_29_20"
drag, startPoint x: 741, startPoint y: 42, endPoint x: 738, endPoint y: 45, distance: 4.6
click at [741, 43] on span "Acciones" at bounding box center [733, 41] width 23 height 13
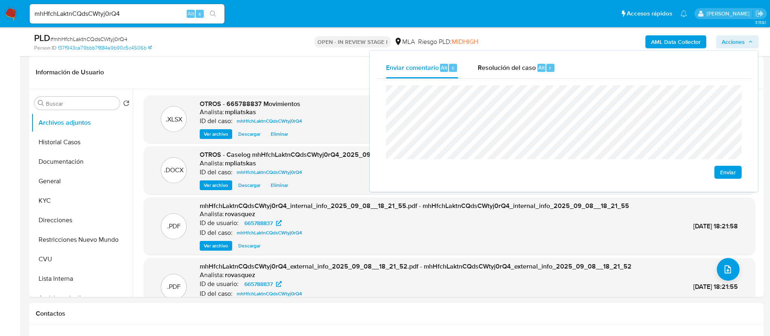
drag, startPoint x: 536, startPoint y: 78, endPoint x: 531, endPoint y: 84, distance: 7.8
click at [535, 78] on div "Resolución del caso Alt r" at bounding box center [517, 67] width 78 height 21
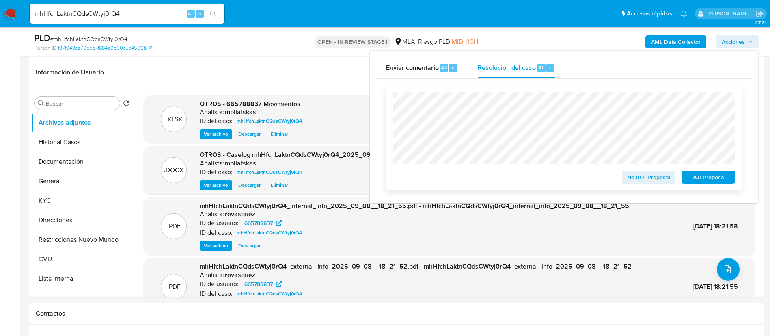
click at [634, 181] on span "No ROI Proposal" at bounding box center [648, 176] width 42 height 11
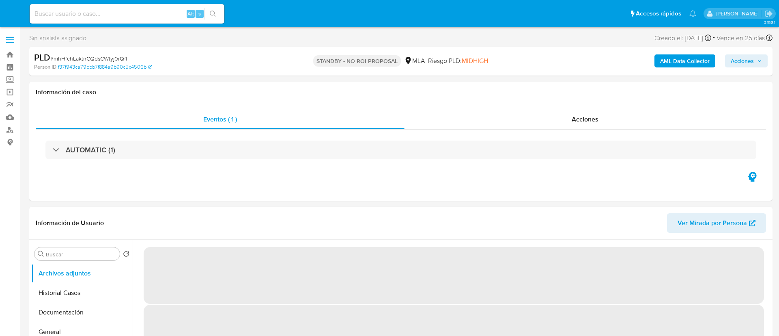
select select "10"
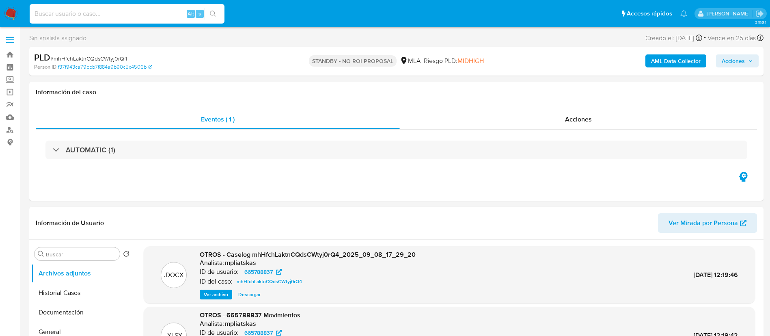
click at [183, 13] on input at bounding box center [127, 14] width 195 height 11
paste input "6bBJ1XR6xOWolQADW45n6GaL"
click at [204, 15] on input "6bBJ1XR6xOWolQADW45n6GaL" at bounding box center [127, 14] width 195 height 11
type input "6bBJ1XR6xOWolQADW45n6GaL"
click at [211, 17] on button "search-icon" at bounding box center [213, 13] width 17 height 11
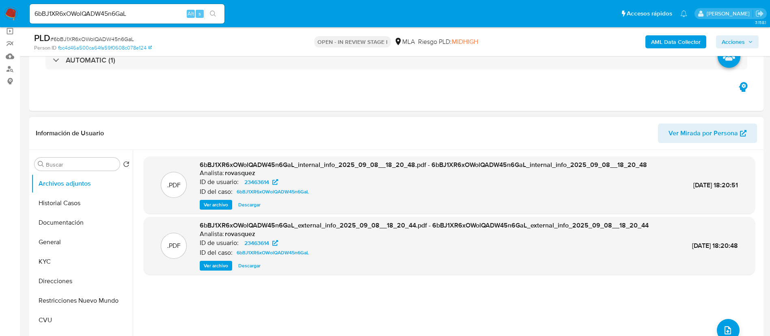
select select "10"
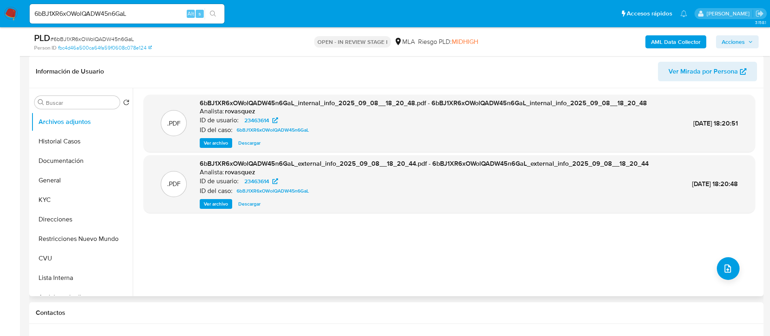
scroll to position [244, 0]
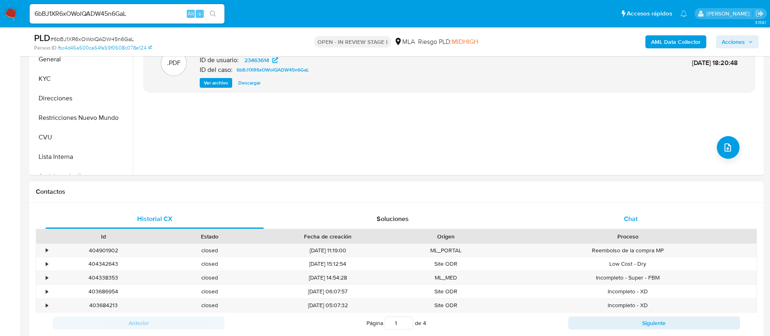
drag, startPoint x: 639, startPoint y: 208, endPoint x: 636, endPoint y: 217, distance: 9.9
click at [638, 209] on div "Historial CX Soluciones Chat Id Estado Fecha de creación Origen Proceso • 40490…" at bounding box center [396, 281] width 734 height 157
click at [636, 217] on span "Chat" at bounding box center [631, 218] width 14 height 9
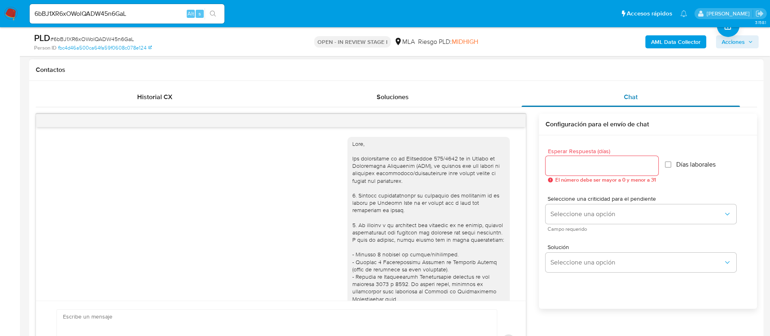
scroll to position [465, 0]
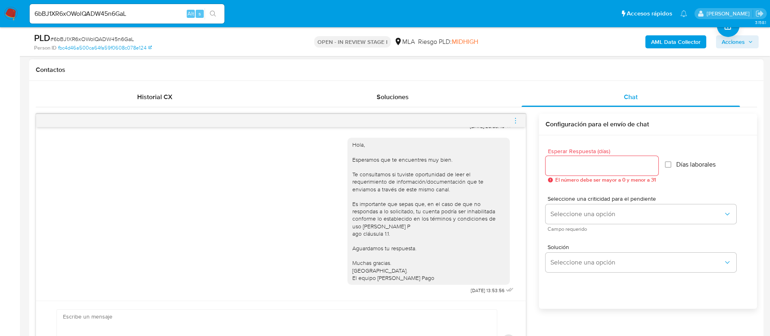
click at [510, 116] on div at bounding box center [280, 120] width 489 height 13
click at [510, 118] on div at bounding box center [280, 120] width 489 height 13
click at [517, 124] on icon "menu-action" at bounding box center [515, 120] width 7 height 7
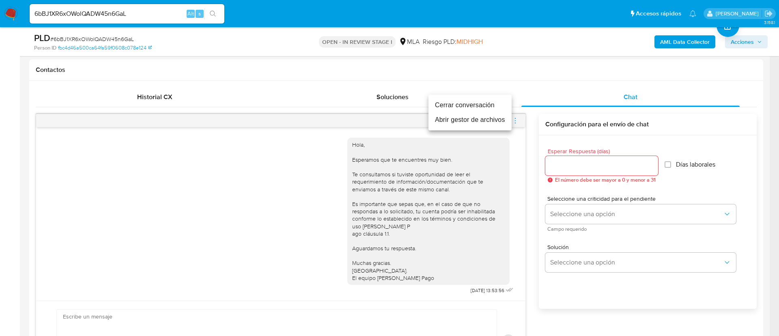
click at [491, 98] on li "Cerrar conversación" at bounding box center [470, 105] width 83 height 15
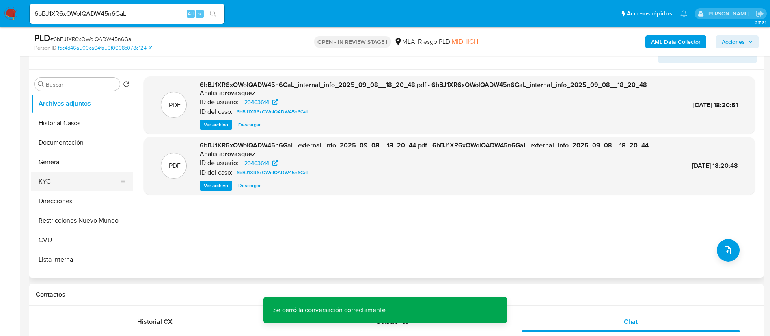
scroll to position [122, 0]
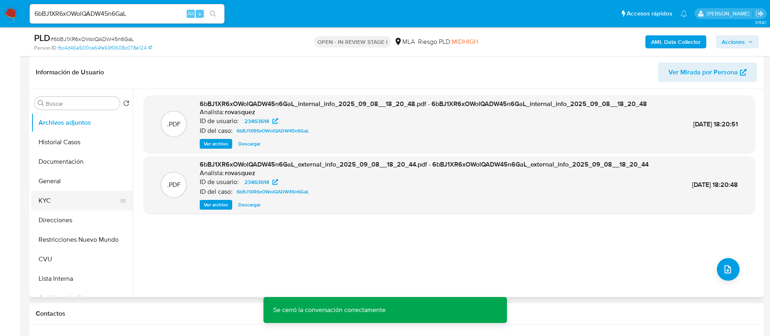
click at [37, 202] on button "KYC" at bounding box center [78, 200] width 95 height 19
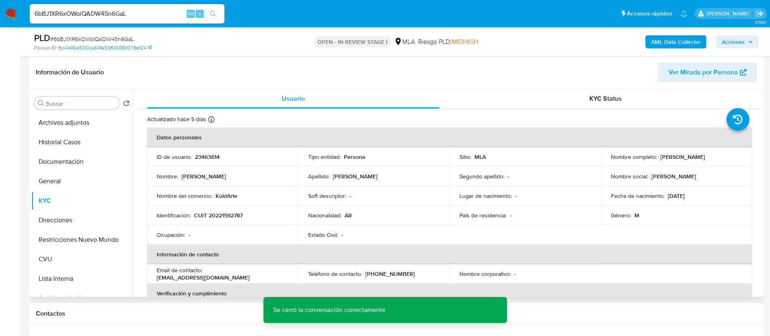
click at [197, 164] on td "ID de usuario : 23463614" at bounding box center [222, 156] width 151 height 19
click at [202, 156] on p "23463614" at bounding box center [207, 156] width 25 height 7
copy p "23463614"
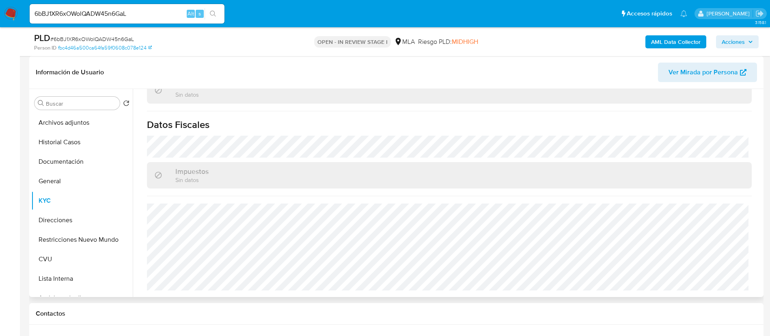
drag, startPoint x: 89, startPoint y: 125, endPoint x: 194, endPoint y: 160, distance: 110.2
click at [89, 125] on button "Archivos adjuntos" at bounding box center [81, 122] width 101 height 19
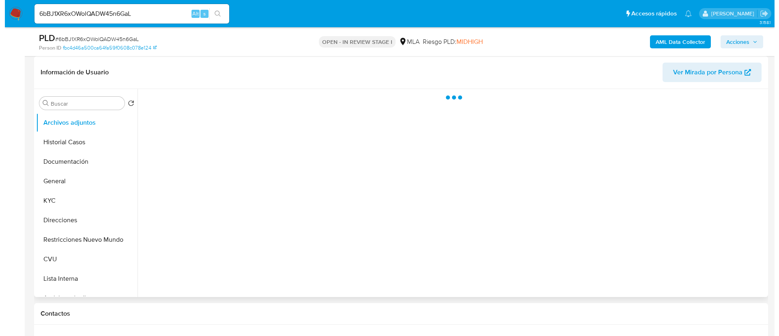
scroll to position [0, 0]
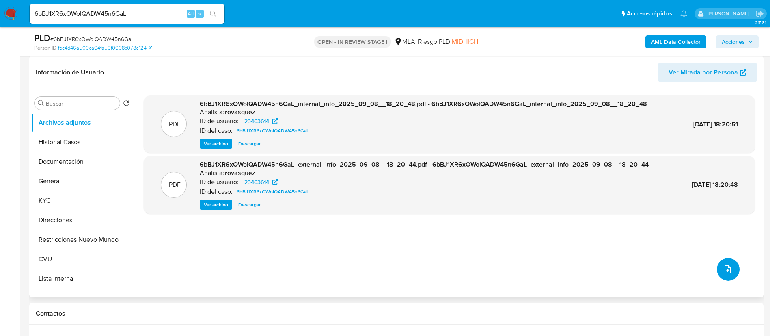
click at [727, 268] on icon "upload-file" at bounding box center [728, 269] width 10 height 10
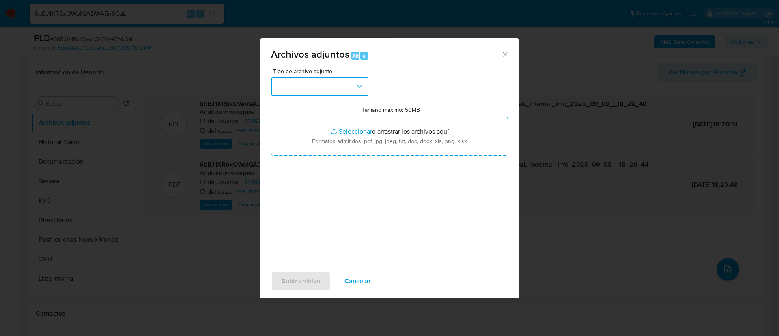
click at [341, 90] on button "button" at bounding box center [319, 86] width 97 height 19
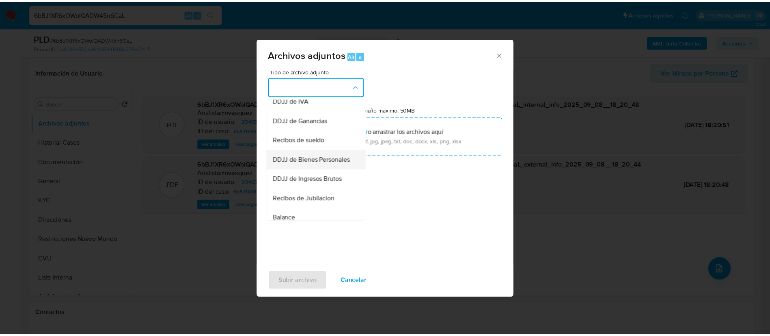
scroll to position [122, 0]
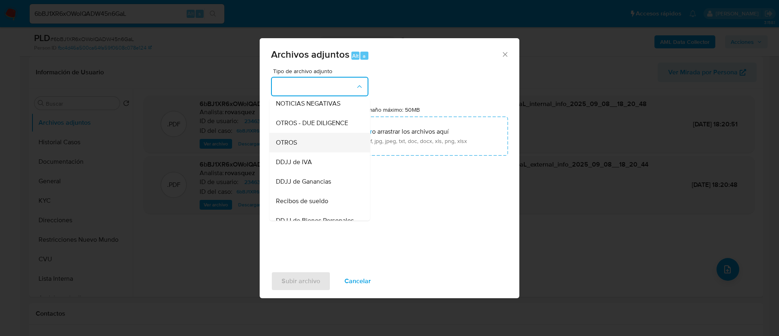
click at [321, 152] on div "OTROS" at bounding box center [317, 142] width 83 height 19
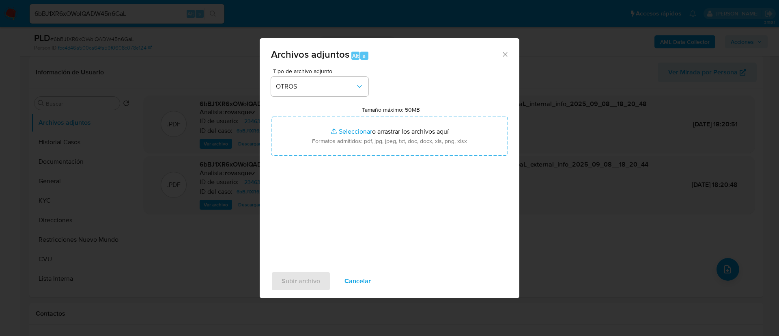
click at [321, 153] on input "Tamaño máximo: 50MB Seleccionar archivos" at bounding box center [389, 135] width 237 height 39
type input "C:\fakepath\23463614 Movimientos.xlsx"
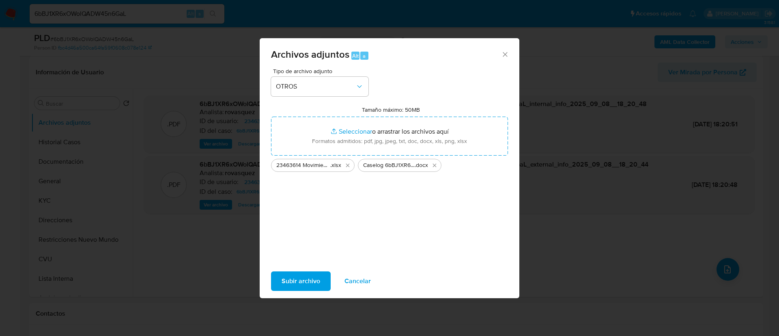
click at [320, 276] on button "Subir archivo" at bounding box center [301, 280] width 60 height 19
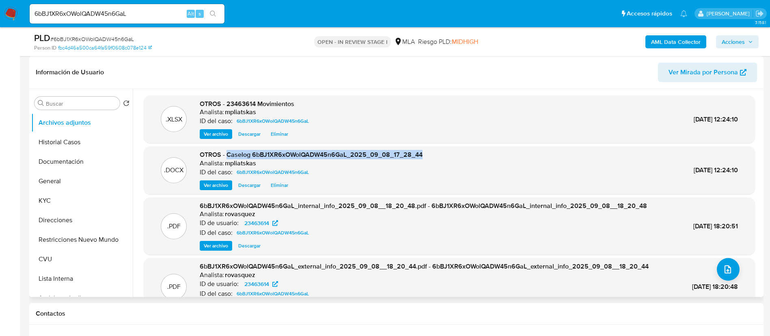
drag, startPoint x: 228, startPoint y: 153, endPoint x: 446, endPoint y: 153, distance: 217.1
click at [434, 155] on div ".DOCX OTROS - Caselog 6bBJ1XR6xOWolQADW45n6GaL_2025_09_08_17_28_44 Analista: mp…" at bounding box center [449, 170] width 603 height 40
copy span "Caselog 6bBJ1XR6xOWolQADW45n6GaL_2025_09_08_17_28_44"
click at [743, 38] on span "Acciones" at bounding box center [733, 41] width 23 height 13
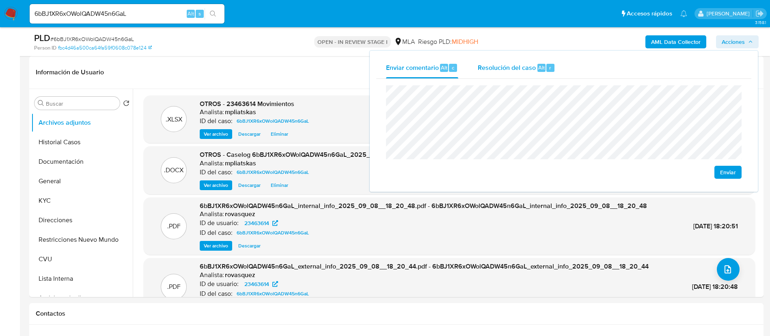
click at [538, 61] on div "Resolución del caso Alt r" at bounding box center [517, 67] width 78 height 21
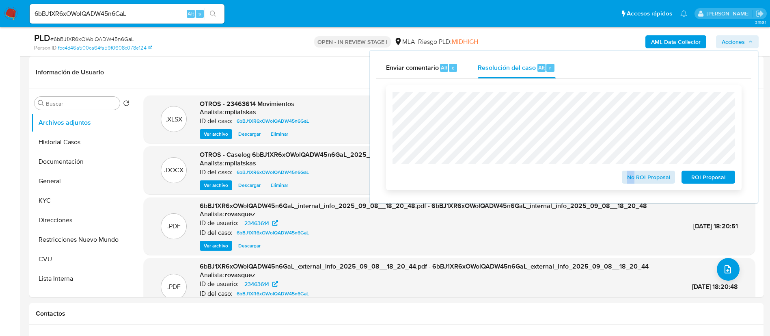
click at [633, 172] on div "No ROI Proposal ROI Proposal" at bounding box center [563, 138] width 343 height 92
click at [634, 174] on span "No ROI Proposal" at bounding box center [648, 176] width 42 height 11
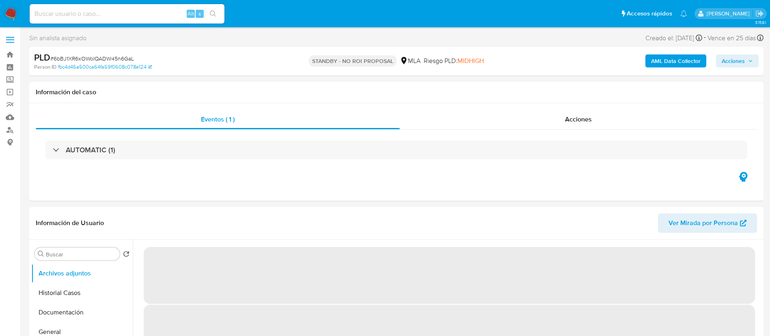
click at [173, 18] on input at bounding box center [127, 14] width 195 height 11
paste input "VvqWouYxhWcKHTJsCtDCrUxi"
type input "VvqWouYxhWcKHTJsCtDCrUxi"
click at [213, 13] on icon "search-icon" at bounding box center [213, 14] width 6 height 6
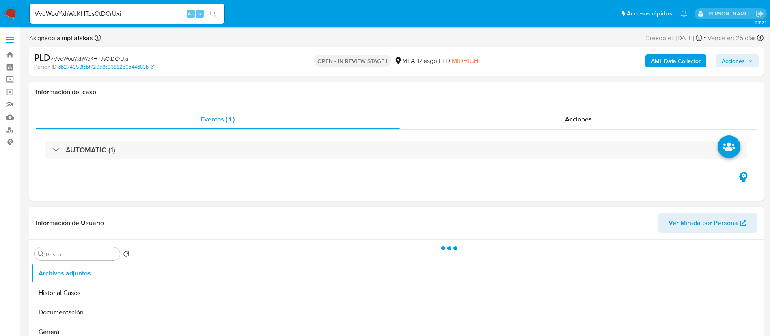
scroll to position [122, 0]
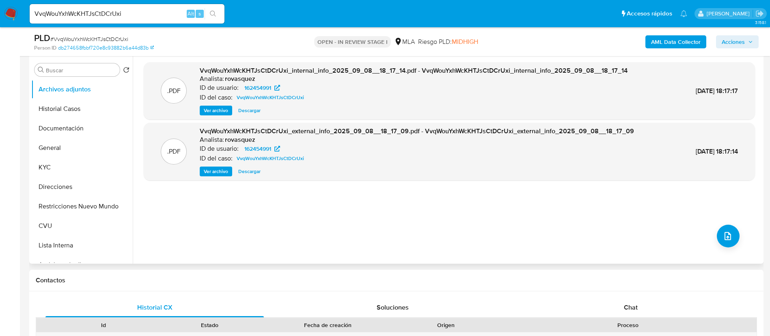
select select "10"
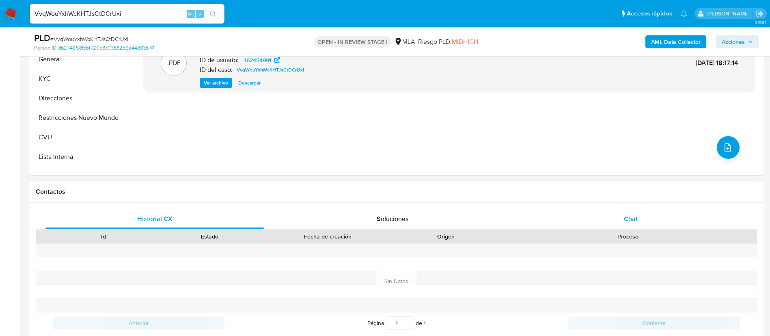
click at [586, 212] on div "Chat" at bounding box center [631, 218] width 218 height 19
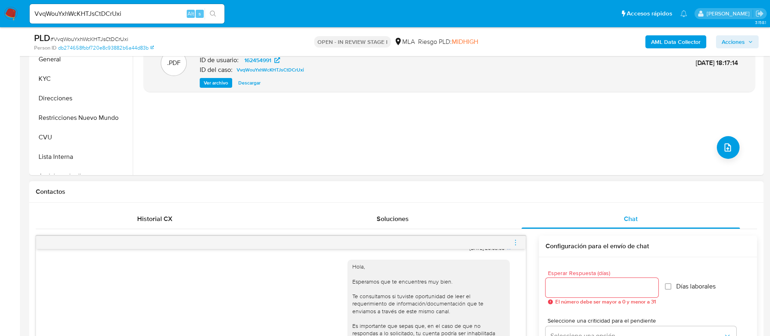
scroll to position [183, 0]
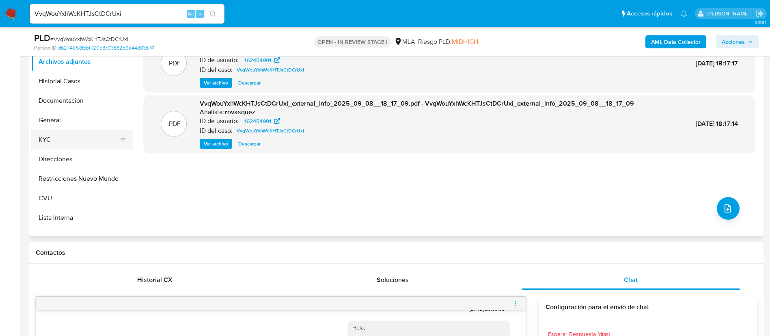
click at [82, 138] on button "KYC" at bounding box center [78, 139] width 95 height 19
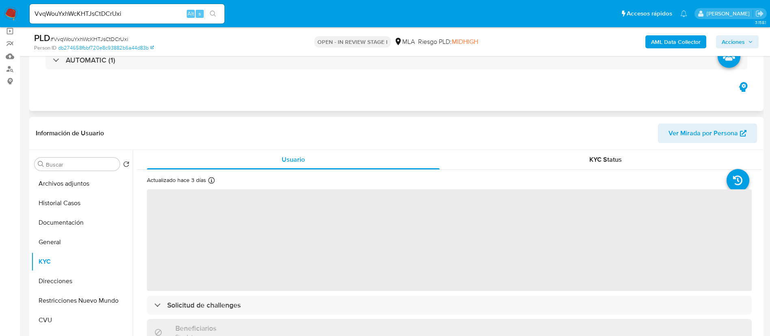
scroll to position [122, 0]
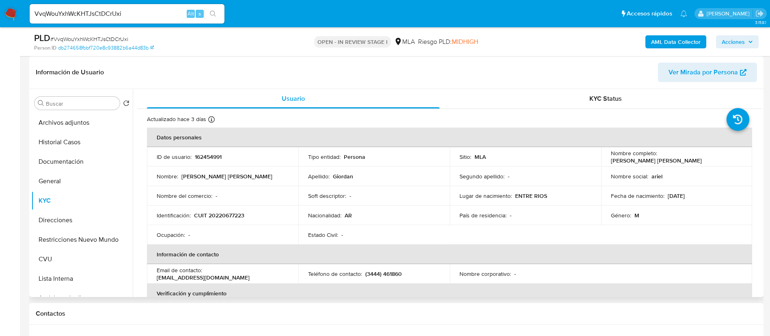
click at [196, 157] on p "162454991" at bounding box center [208, 156] width 27 height 7
copy p "162454991"
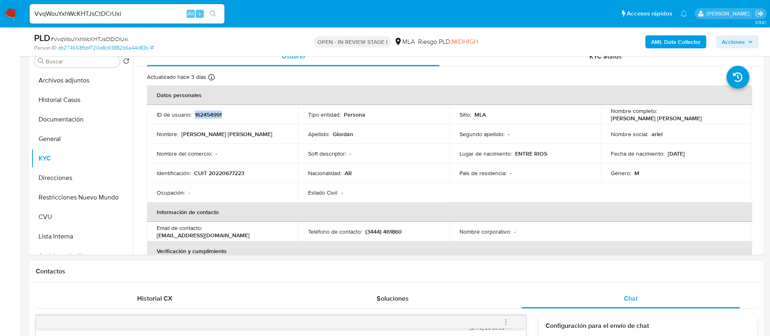
scroll to position [100, 0]
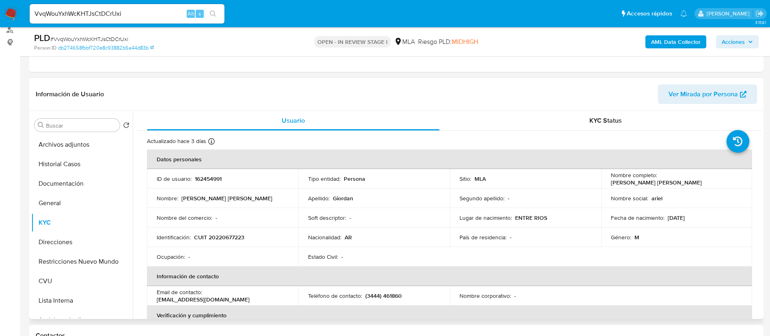
click at [385, 298] on p "(3444) 461860" at bounding box center [383, 295] width 37 height 7
copy p "461860"
click at [374, 293] on p "(3444) 461860" at bounding box center [383, 295] width 37 height 7
drag, startPoint x: 374, startPoint y: 293, endPoint x: 377, endPoint y: 91, distance: 201.3
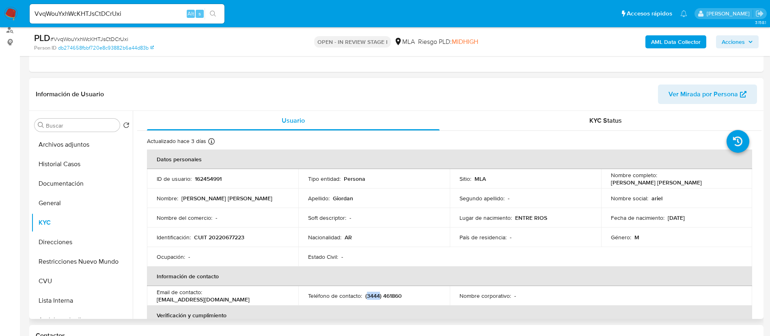
click at [374, 293] on p "(3444) 461860" at bounding box center [383, 295] width 37 height 7
copy p "3444"
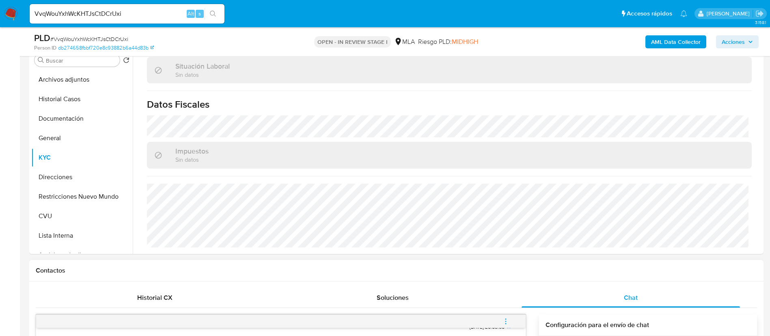
scroll to position [282, 0]
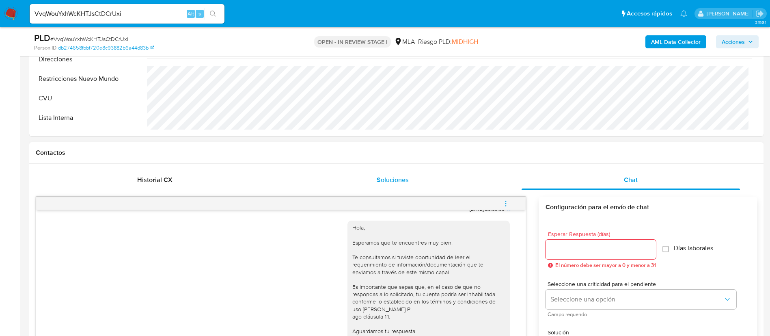
click at [465, 183] on div "Soluciones" at bounding box center [392, 179] width 218 height 19
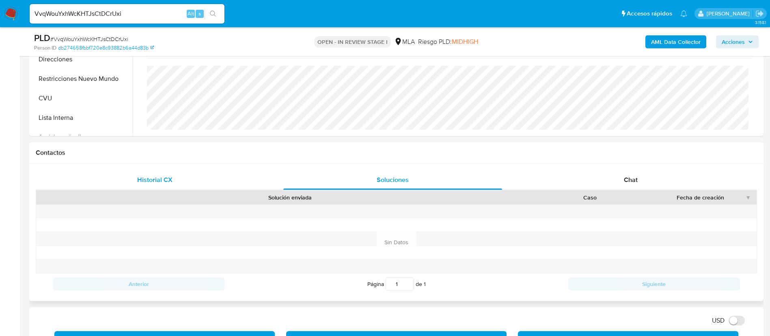
click at [239, 183] on div "Historial CX" at bounding box center [154, 179] width 218 height 19
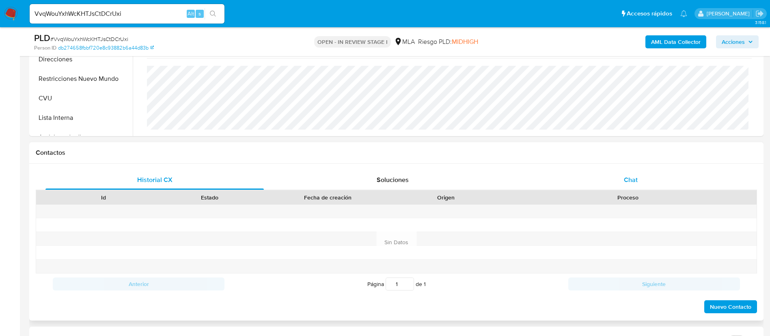
click at [637, 183] on span "Chat" at bounding box center [631, 179] width 14 height 9
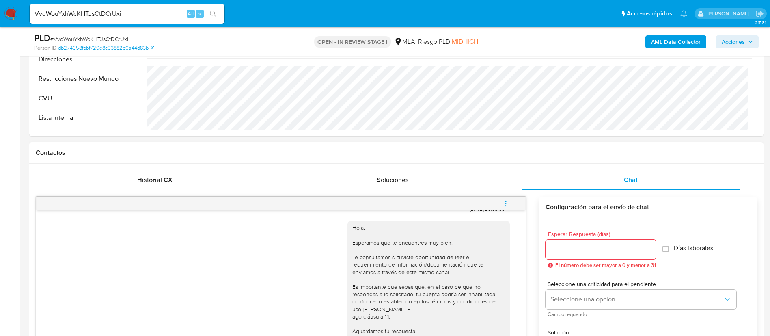
click at [506, 203] on icon "menu-action" at bounding box center [505, 203] width 1 height 1
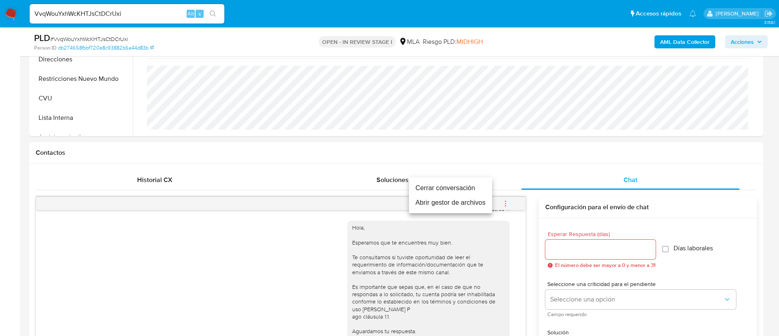
click at [471, 188] on li "Cerrar conversación" at bounding box center [450, 188] width 83 height 15
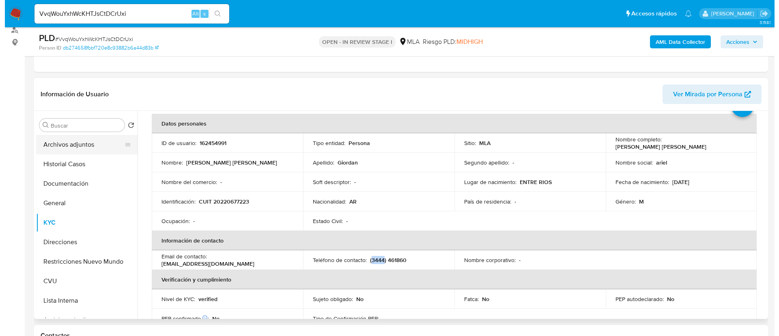
scroll to position [0, 0]
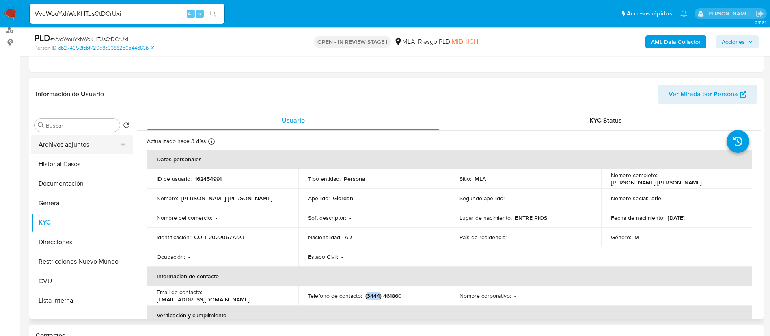
click at [56, 144] on button "Archivos adjuntos" at bounding box center [78, 144] width 95 height 19
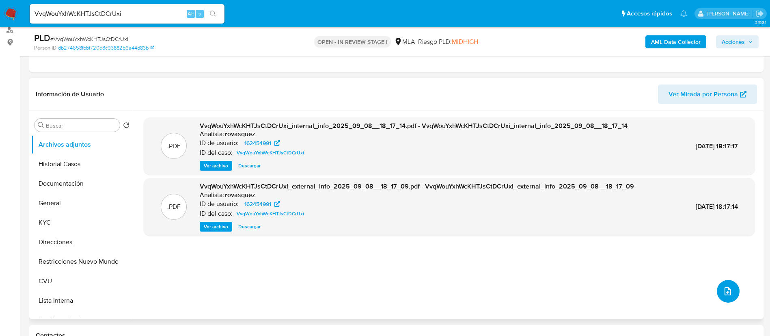
click at [727, 294] on icon "upload-file" at bounding box center [728, 291] width 10 height 10
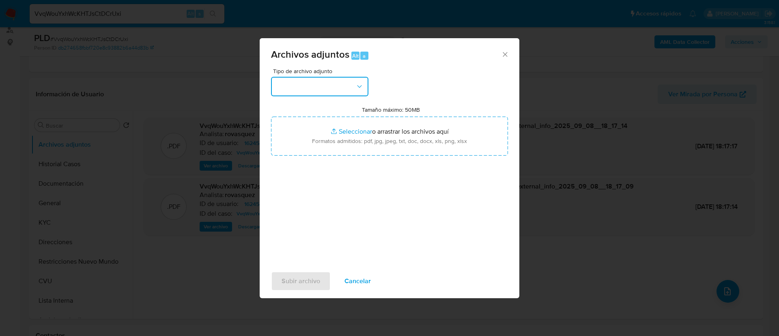
click at [301, 86] on button "button" at bounding box center [319, 86] width 97 height 19
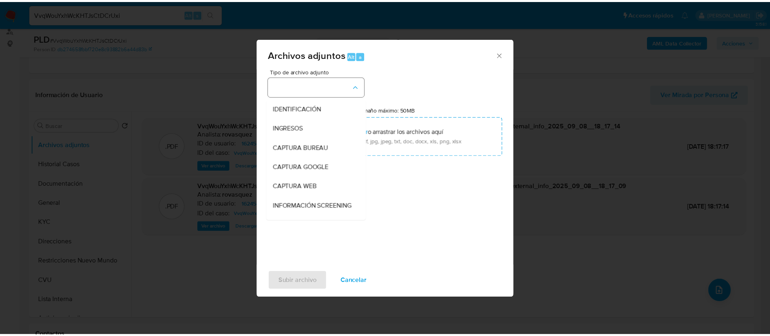
scroll to position [122, 0]
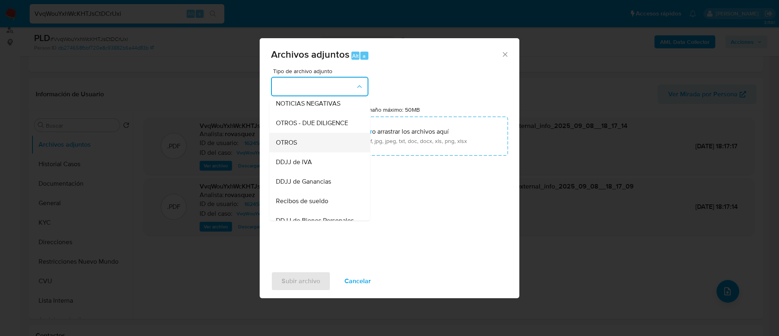
click at [320, 152] on div "OTROS" at bounding box center [317, 142] width 83 height 19
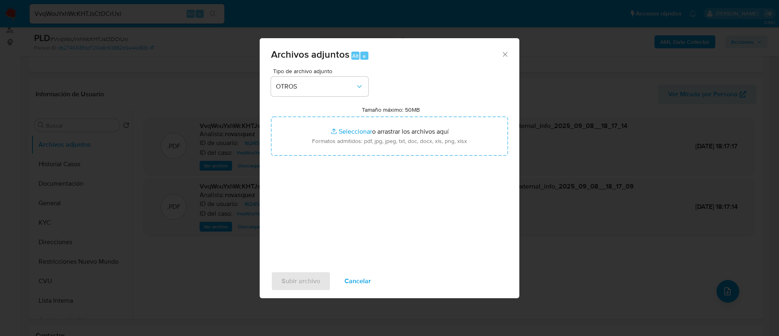
click at [320, 155] on input "Tamaño máximo: 50MB Seleccionar archivos" at bounding box center [389, 135] width 237 height 39
type input "C:\fakepath\162454991 Movimientos.xlsx"
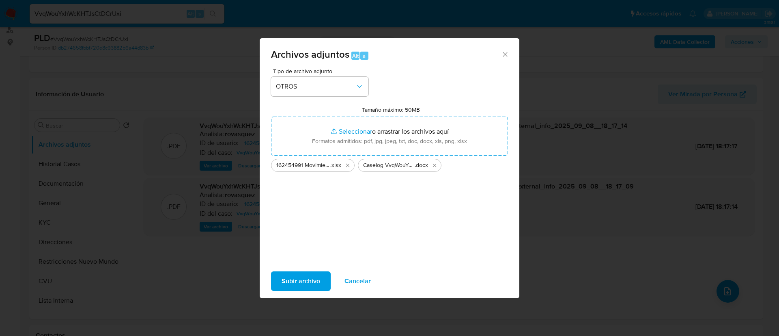
drag, startPoint x: 320, startPoint y: 155, endPoint x: 297, endPoint y: 287, distance: 134.3
click at [297, 287] on span "Subir archivo" at bounding box center [301, 281] width 39 height 18
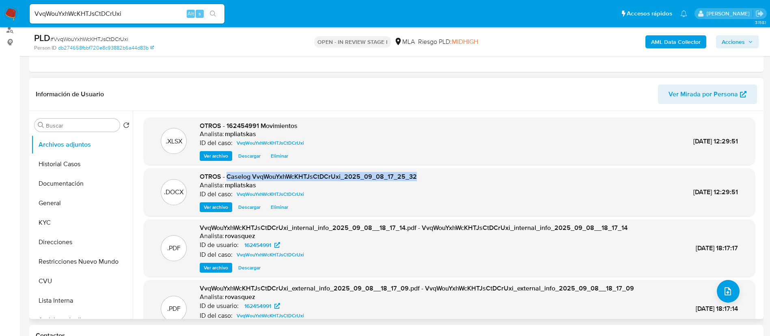
drag, startPoint x: 227, startPoint y: 175, endPoint x: 426, endPoint y: 180, distance: 198.9
click at [426, 180] on div ".DOCX OTROS - Caselog VvqWouYxhWcKHTJsCtDCrUxi_2025_09_08_17_25_32 Analista: mp…" at bounding box center [449, 192] width 603 height 40
copy span "Caselog VvqWouYxhWcKHTJsCtDCrUxi_2025_09_08_17_25_32"
click at [745, 46] on span "Acciones" at bounding box center [737, 41] width 31 height 11
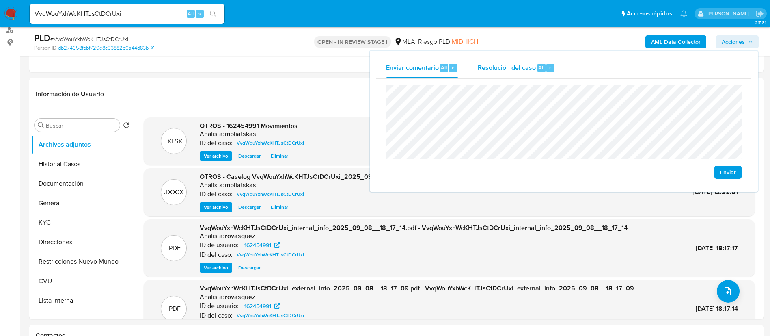
click at [537, 71] on div "Alt r" at bounding box center [545, 68] width 17 height 8
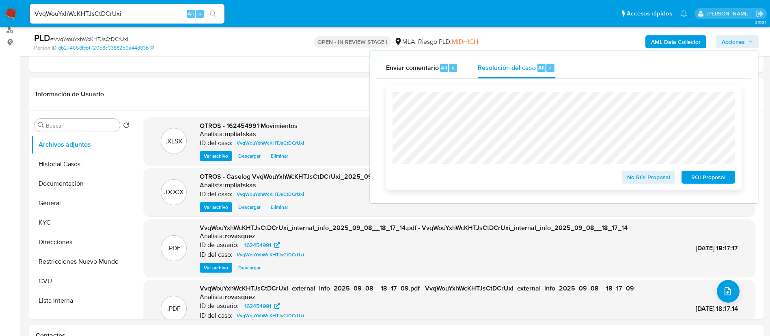
click at [657, 181] on span "No ROI Proposal" at bounding box center [648, 176] width 42 height 11
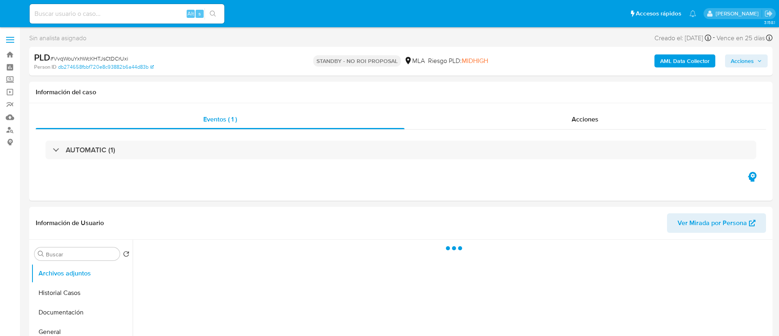
select select "10"
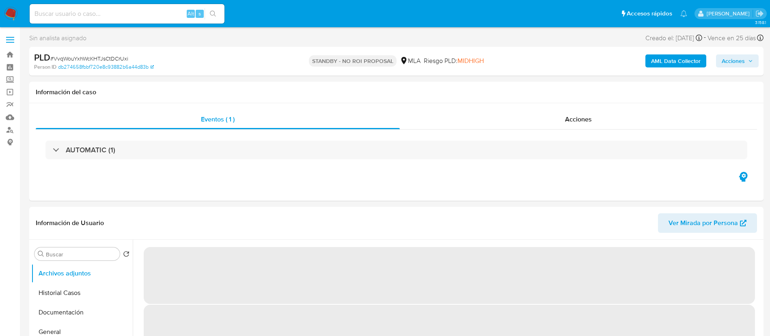
click at [173, 5] on div "Alt s" at bounding box center [127, 13] width 195 height 19
click at [173, 6] on div "Alt s" at bounding box center [127, 13] width 195 height 19
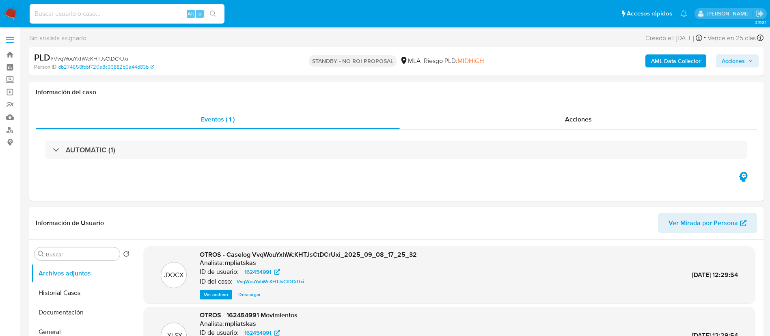
drag, startPoint x: 177, startPoint y: 10, endPoint x: 211, endPoint y: 12, distance: 34.9
click at [177, 10] on input at bounding box center [127, 14] width 195 height 11
paste input "R1uPuG7NChi3G3ZjJApYcD5d"
type input "R1uPuG7NChi3G3ZjJApYcD5d"
click at [213, 12] on icon "search-icon" at bounding box center [213, 14] width 6 height 6
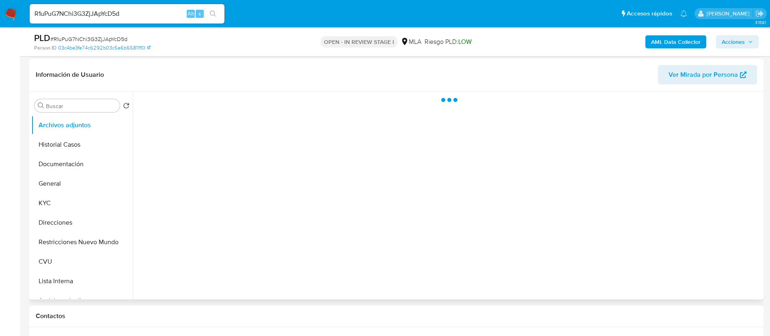
scroll to position [122, 0]
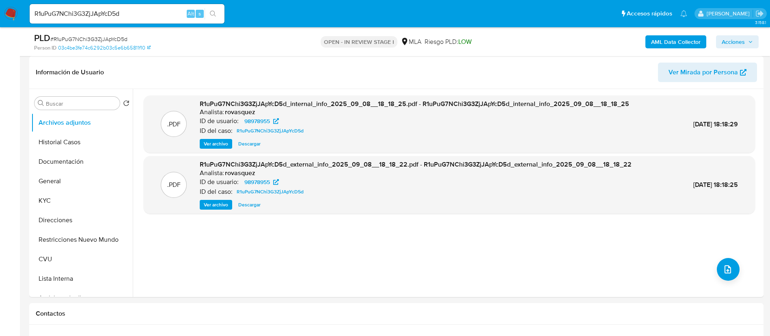
select select "10"
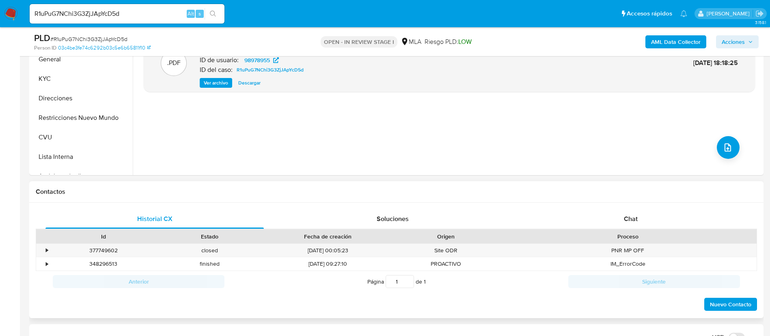
click at [578, 207] on div "Historial CX Soluciones Chat Id Estado Fecha de creación Origen Proceso • 37774…" at bounding box center [396, 261] width 734 height 116
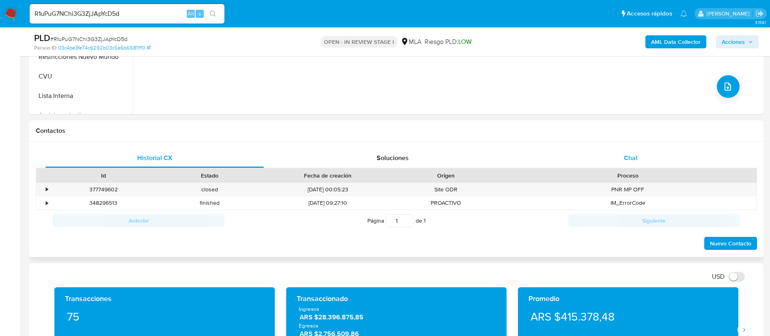
click at [593, 162] on div "Chat" at bounding box center [631, 157] width 218 height 19
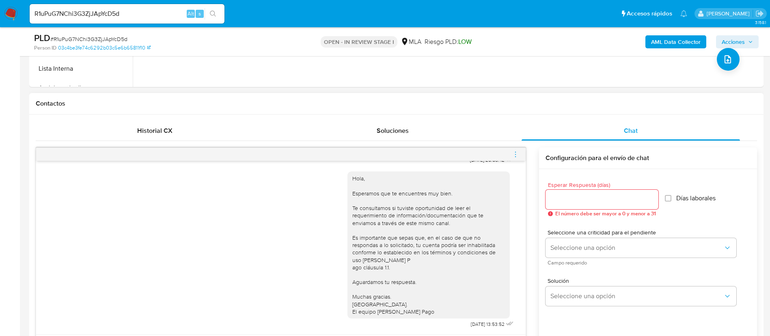
scroll to position [304, 0]
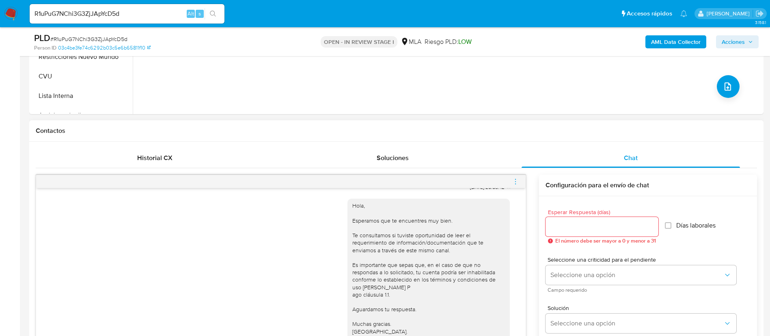
drag, startPoint x: 520, startPoint y: 176, endPoint x: 517, endPoint y: 179, distance: 4.9
click at [519, 177] on div at bounding box center [280, 181] width 489 height 13
click at [516, 179] on icon "menu-action" at bounding box center [515, 181] width 7 height 7
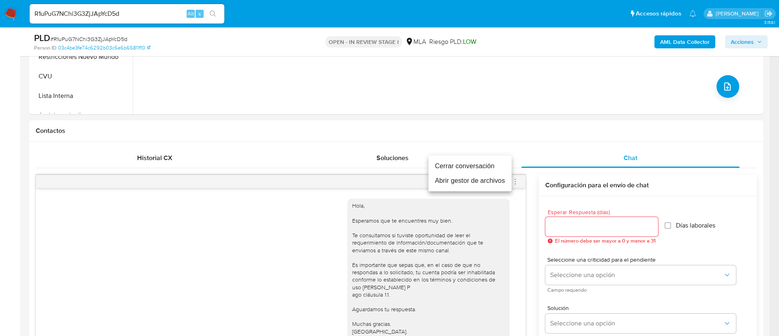
click at [494, 164] on li "Cerrar conversación" at bounding box center [470, 166] width 83 height 15
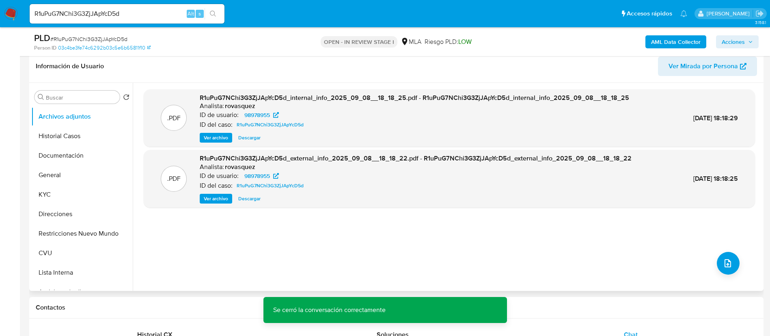
scroll to position [122, 0]
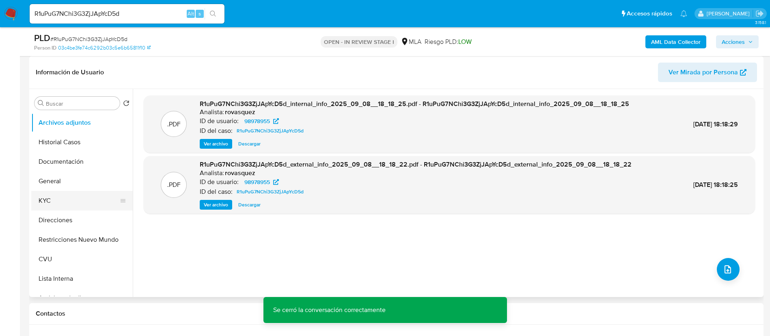
click at [63, 197] on button "KYC" at bounding box center [78, 200] width 95 height 19
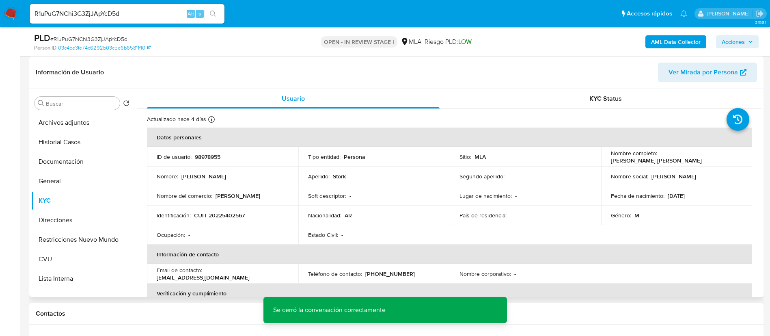
click at [201, 156] on p "98978955" at bounding box center [208, 156] width 26 height 7
copy p "98978955"
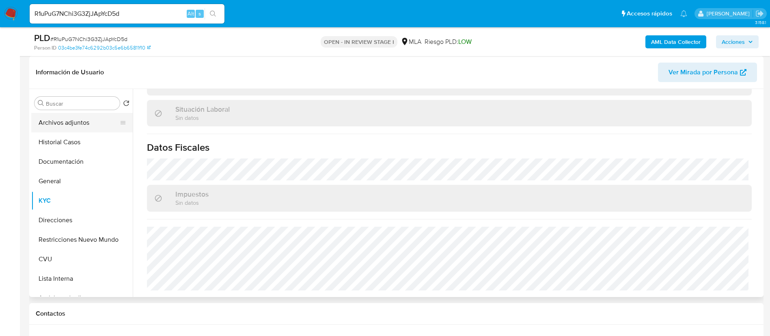
click at [84, 124] on button "Archivos adjuntos" at bounding box center [78, 122] width 95 height 19
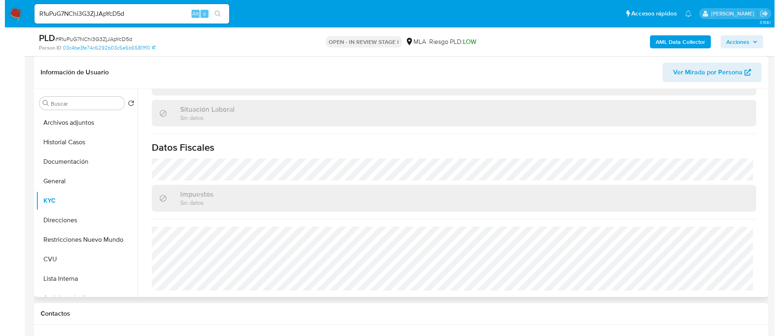
scroll to position [0, 0]
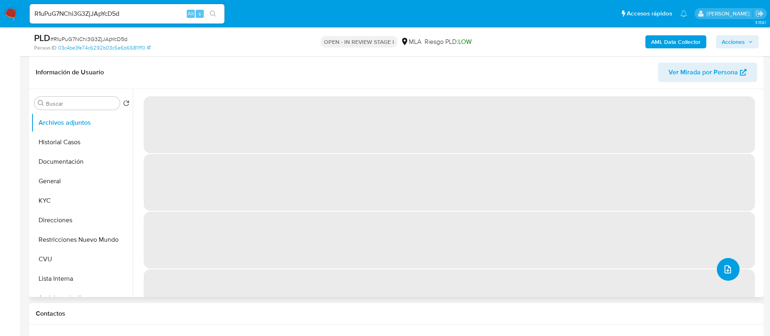
click at [727, 270] on icon "upload-file" at bounding box center [727, 269] width 6 height 8
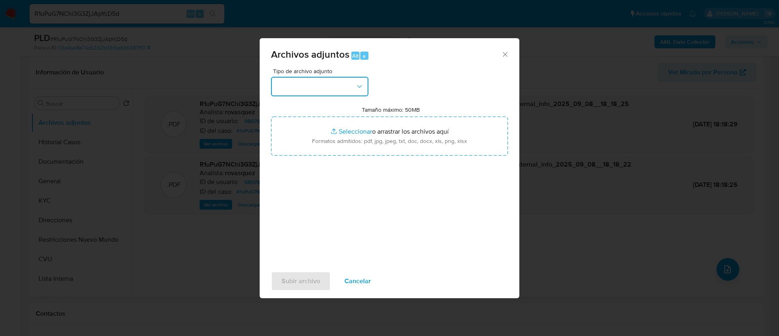
click at [310, 90] on button "button" at bounding box center [319, 86] width 97 height 19
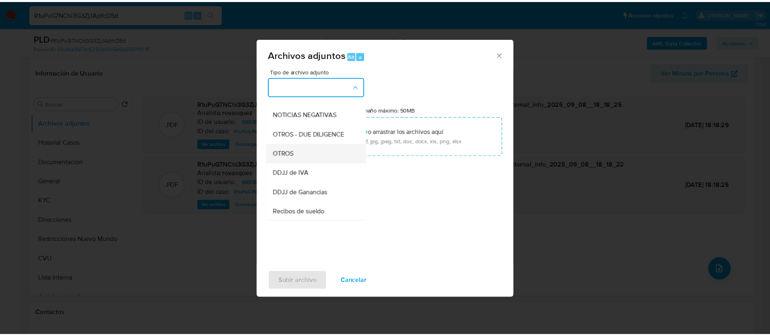
scroll to position [122, 0]
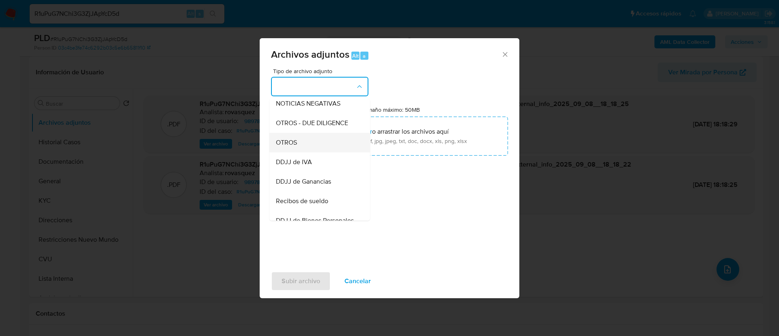
click at [315, 152] on div "OTROS" at bounding box center [317, 142] width 83 height 19
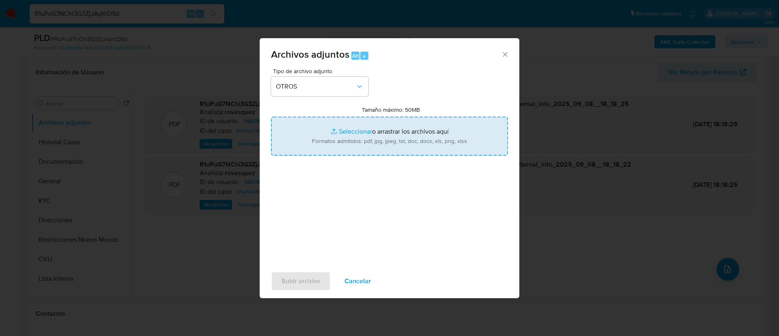
click at [315, 141] on input "Tamaño máximo: 50MB Seleccionar archivos" at bounding box center [389, 135] width 237 height 39
type input "C:\fakepath\98978955 Movimientos.xlsx"
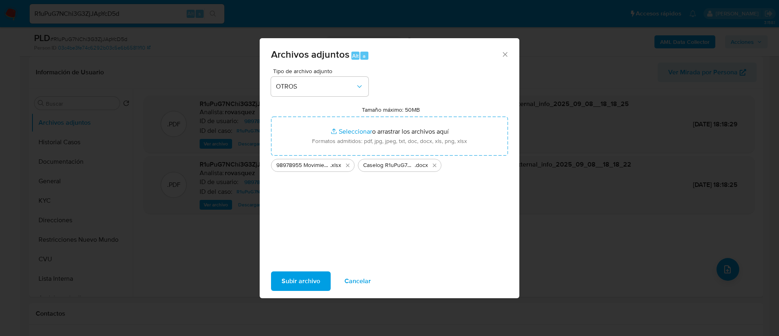
drag, startPoint x: 315, startPoint y: 141, endPoint x: 309, endPoint y: 278, distance: 136.9
click at [309, 278] on span "Subir archivo" at bounding box center [301, 281] width 39 height 18
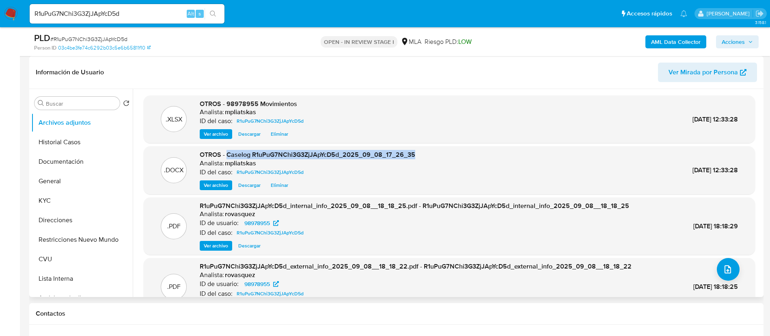
drag, startPoint x: 226, startPoint y: 155, endPoint x: 431, endPoint y: 149, distance: 205.4
click at [431, 149] on div ".DOCX OTROS - Caselog R1uPuG7NChi3G3ZjJApYcD5d_2025_09_08_17_26_35 Analista: mp…" at bounding box center [449, 170] width 611 height 48
copy span "Caselog R1uPuG7NChi3G3ZjJApYcD5d_2025_09_08_17_26_35"
drag, startPoint x: 739, startPoint y: 33, endPoint x: 727, endPoint y: 70, distance: 38.3
click at [741, 37] on div "AML Data Collector Acciones" at bounding box center [638, 41] width 239 height 19
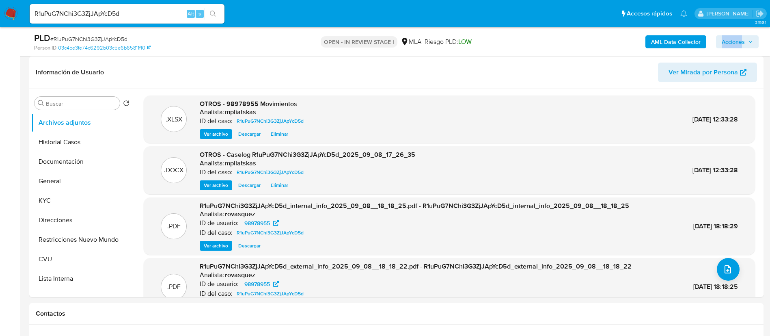
click at [732, 41] on span "Acciones" at bounding box center [733, 41] width 23 height 13
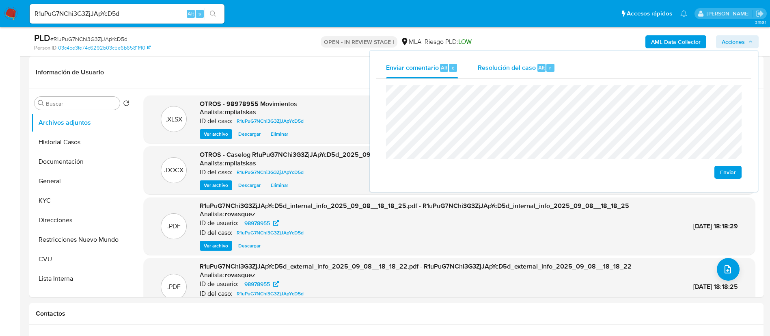
click at [543, 76] on div "Resolución del caso Alt r" at bounding box center [517, 67] width 78 height 21
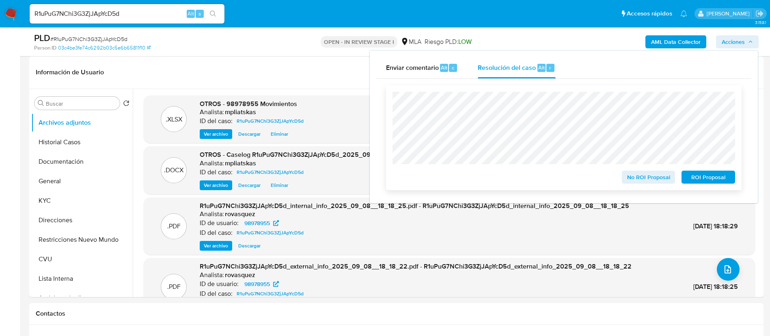
click at [630, 176] on span "No ROI Proposal" at bounding box center [648, 176] width 42 height 11
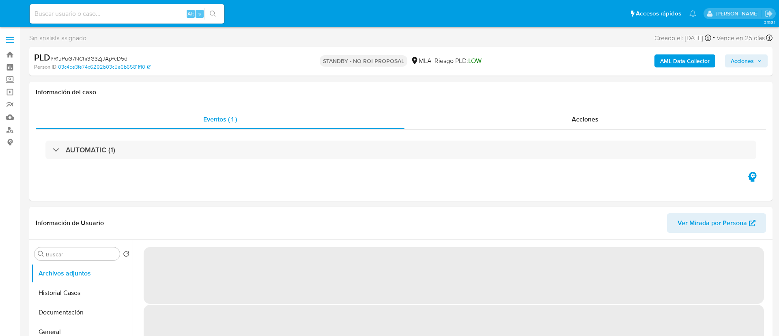
select select "10"
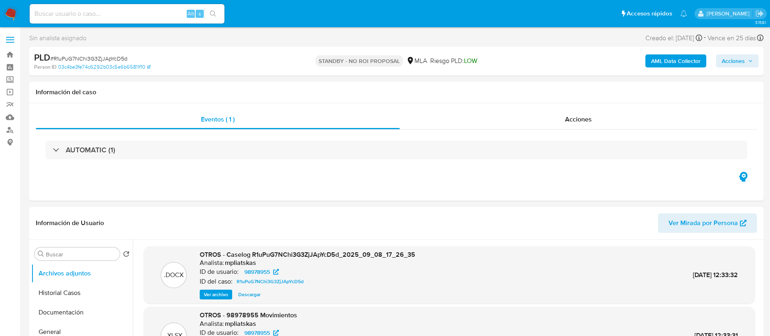
click at [134, 16] on input at bounding box center [127, 14] width 195 height 11
paste input "IhYsyubda3iQeeZz8S0kJ68F"
type input "IhYsyubda3iQeeZz8S0kJ68F"
click at [211, 17] on icon "search-icon" at bounding box center [213, 14] width 6 height 6
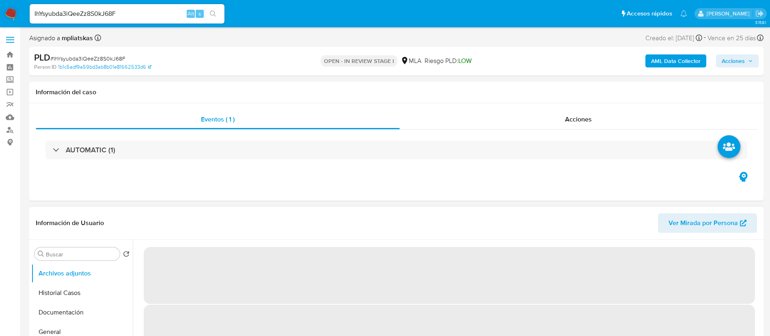
select select "10"
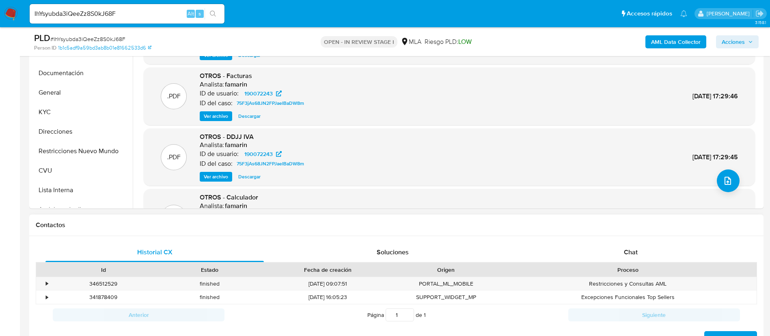
scroll to position [244, 0]
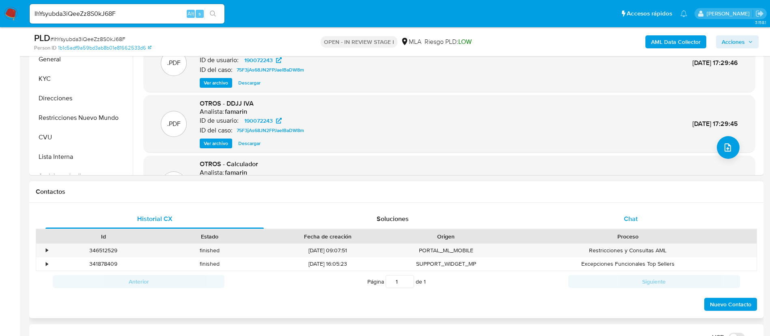
click at [594, 218] on div "Chat" at bounding box center [631, 218] width 218 height 19
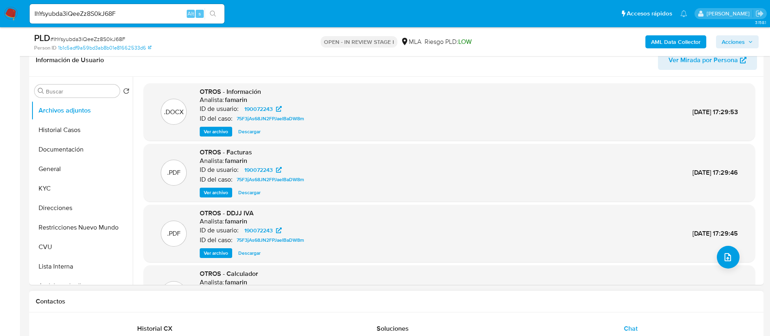
scroll to position [122, 0]
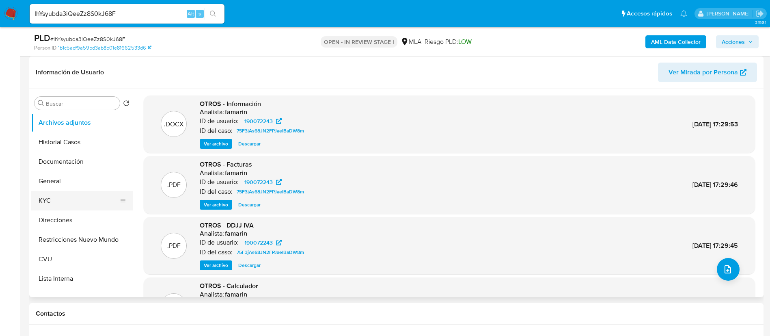
click at [81, 202] on button "KYC" at bounding box center [78, 200] width 95 height 19
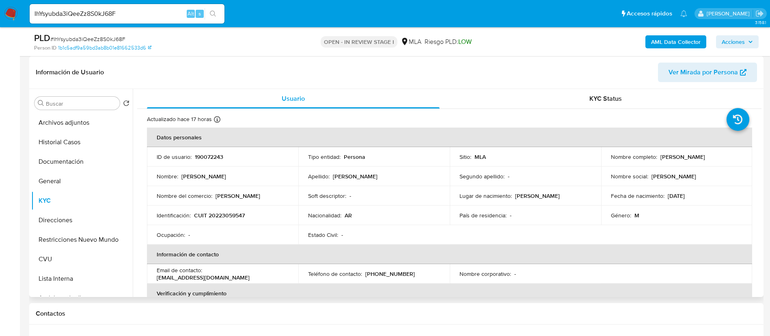
click at [195, 157] on p "190072243" at bounding box center [209, 156] width 28 height 7
copy p "190072243"
click at [97, 174] on button "General" at bounding box center [78, 180] width 95 height 19
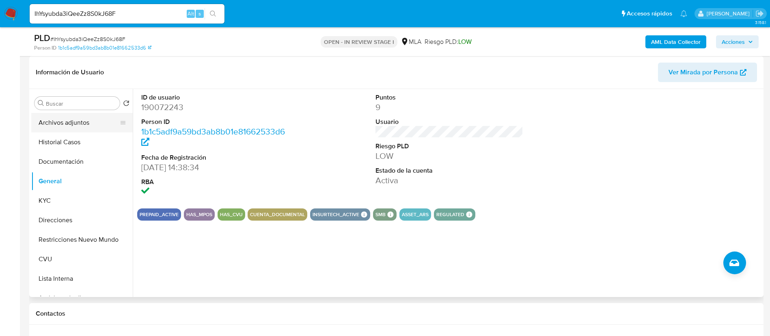
click at [80, 128] on button "Archivos adjuntos" at bounding box center [78, 122] width 95 height 19
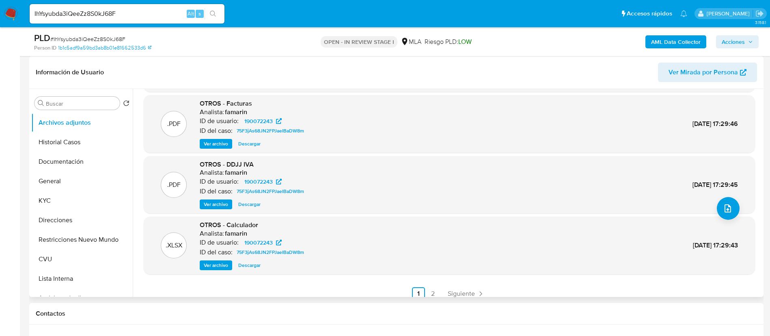
scroll to position [68, 0]
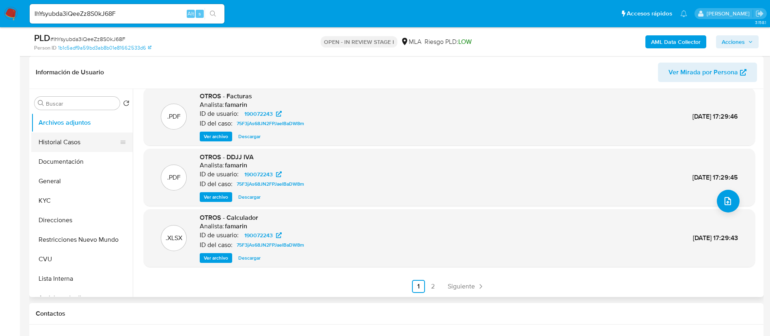
click at [86, 140] on button "Historial Casos" at bounding box center [78, 141] width 95 height 19
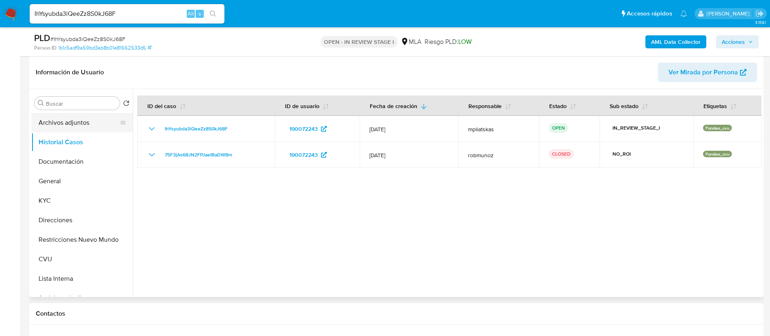
click at [73, 125] on button "Archivos adjuntos" at bounding box center [78, 122] width 95 height 19
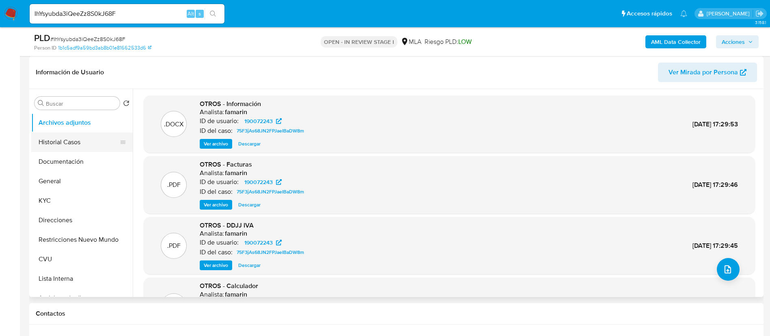
click at [57, 142] on button "Historial Casos" at bounding box center [78, 141] width 95 height 19
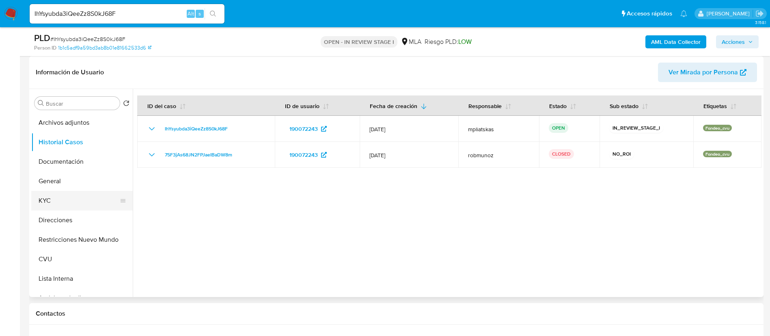
click at [58, 200] on button "KYC" at bounding box center [78, 200] width 95 height 19
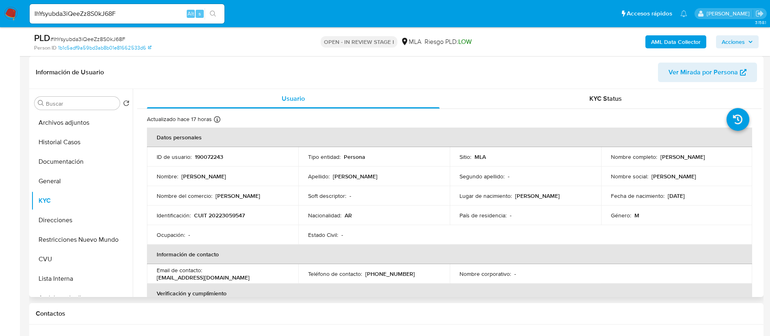
drag, startPoint x: 658, startPoint y: 156, endPoint x: 712, endPoint y: 156, distance: 54.0
click at [705, 156] on p "[PERSON_NAME]" at bounding box center [682, 156] width 45 height 7
click at [705, 155] on p "[PERSON_NAME]" at bounding box center [682, 156] width 45 height 7
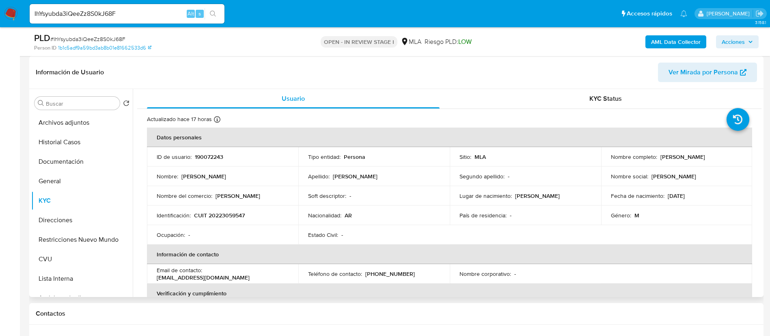
drag, startPoint x: 680, startPoint y: 185, endPoint x: 668, endPoint y: 166, distance: 22.4
click at [679, 185] on tbody "ID de usuario : 190072243 Tipo entidad : Persona Sitio : MLA Nombre completo : …" at bounding box center [449, 195] width 605 height 97
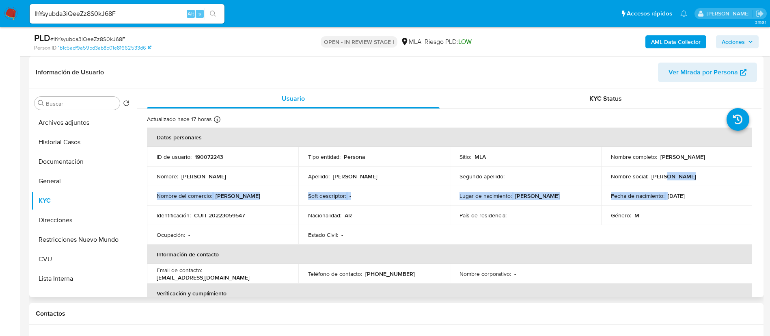
drag, startPoint x: 658, startPoint y: 153, endPoint x: 711, endPoint y: 153, distance: 52.4
click at [705, 157] on p "Jorge Osvaldo Esnaola" at bounding box center [682, 156] width 45 height 7
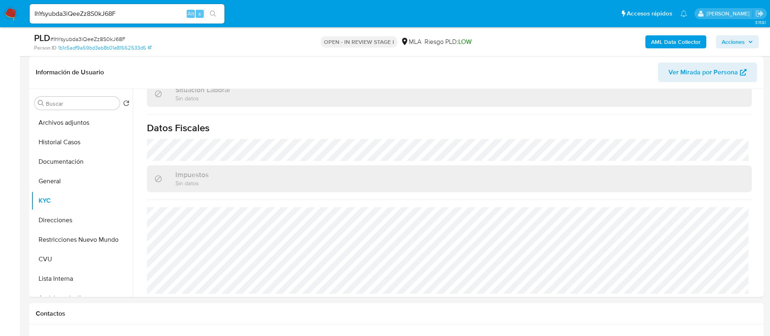
scroll to position [435, 0]
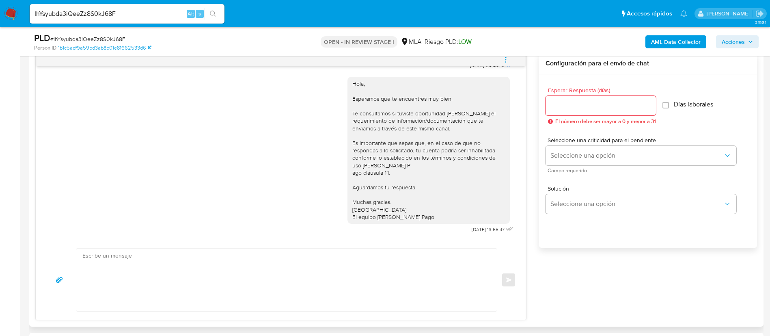
click at [531, 303] on div "17/07/2025 20:08:45 Hola, Esperamos que te encuentres muy bien. Te consultamos …" at bounding box center [396, 186] width 721 height 267
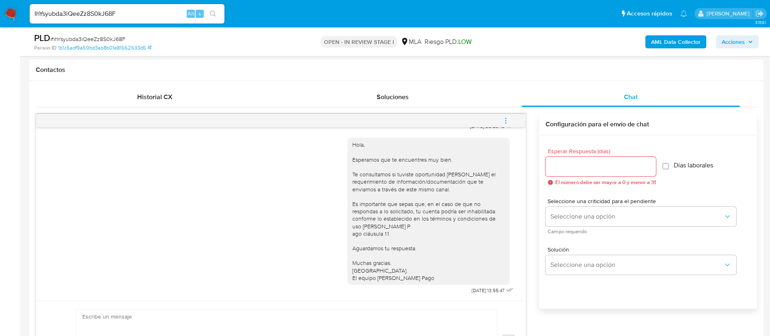
click at [511, 123] on button "menu-action" at bounding box center [505, 120] width 27 height 19
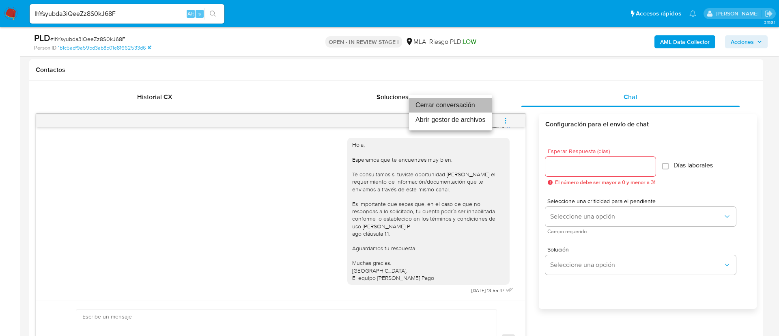
click at [471, 108] on li "Cerrar conversación" at bounding box center [450, 105] width 83 height 15
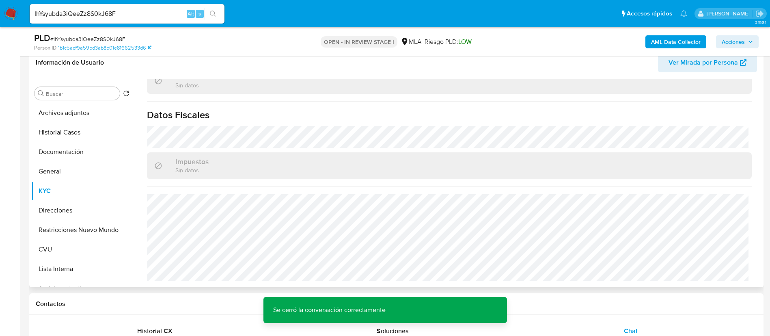
scroll to position [122, 0]
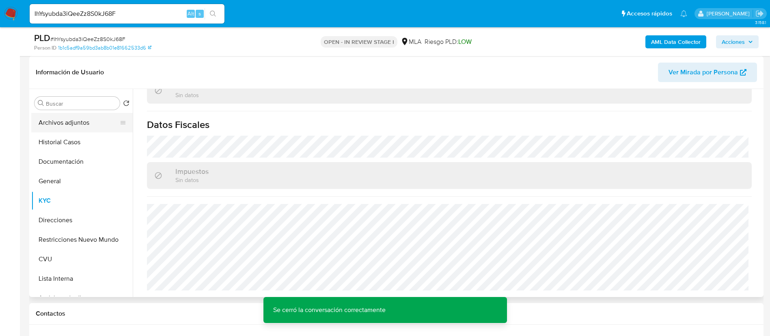
click at [86, 127] on button "Archivos adjuntos" at bounding box center [78, 122] width 95 height 19
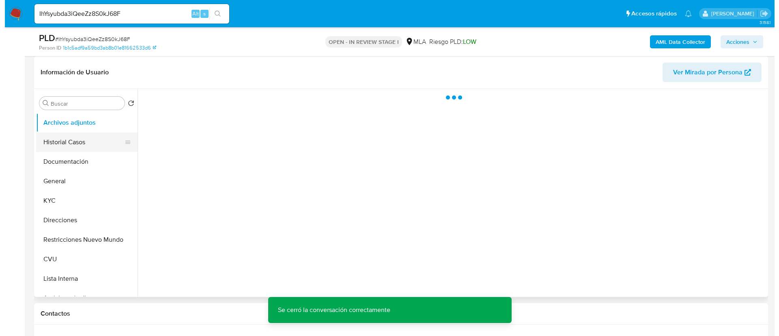
scroll to position [0, 0]
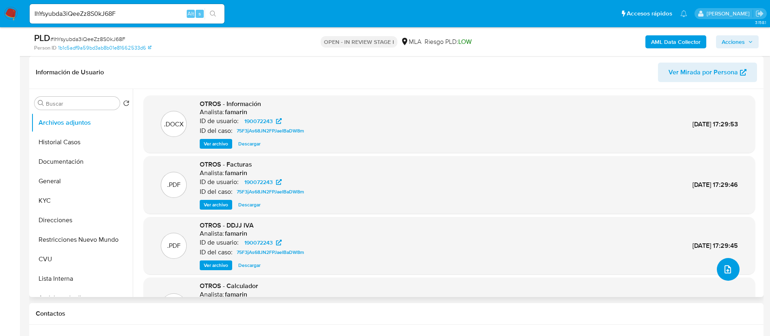
click at [723, 265] on icon "upload-file" at bounding box center [728, 269] width 10 height 10
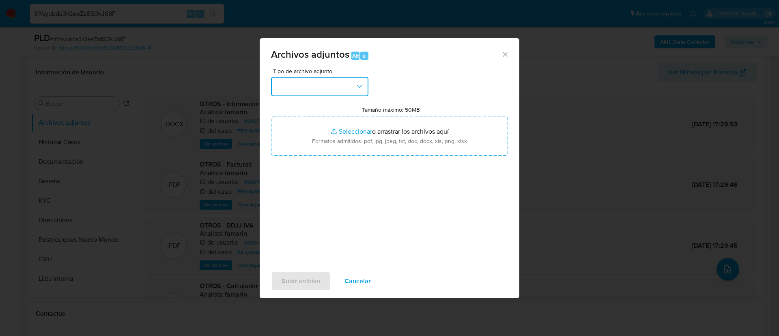
click at [321, 77] on button "button" at bounding box center [319, 86] width 97 height 19
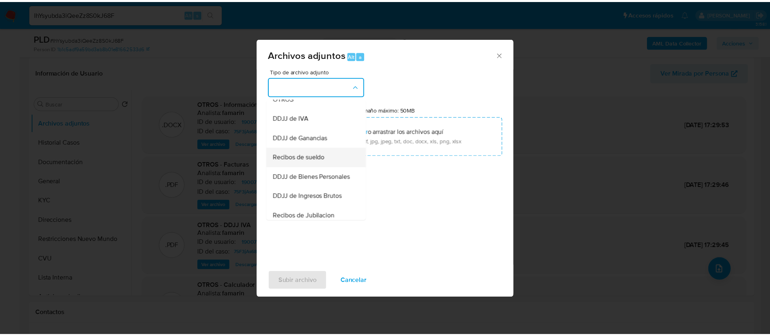
scroll to position [122, 0]
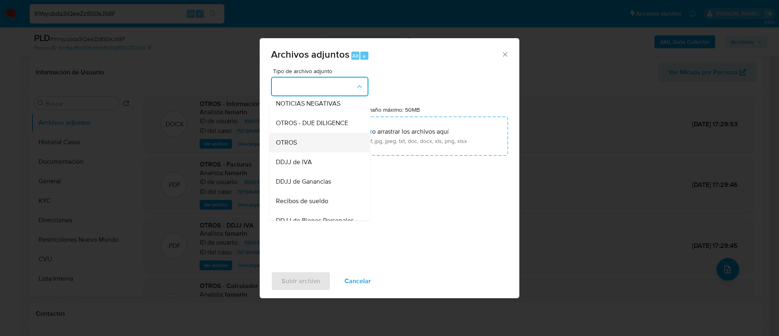
click at [322, 144] on div "OTROS" at bounding box center [317, 142] width 83 height 19
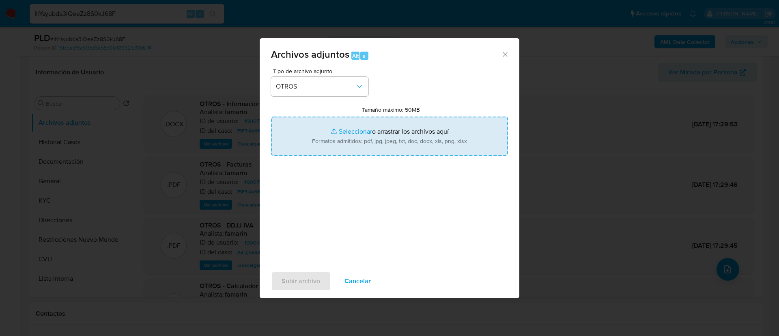
click at [321, 141] on input "Tamaño máximo: 50MB Seleccionar archivos" at bounding box center [389, 135] width 237 height 39
type input "C:\fakepath\190072243 Movimientos.xlsx"
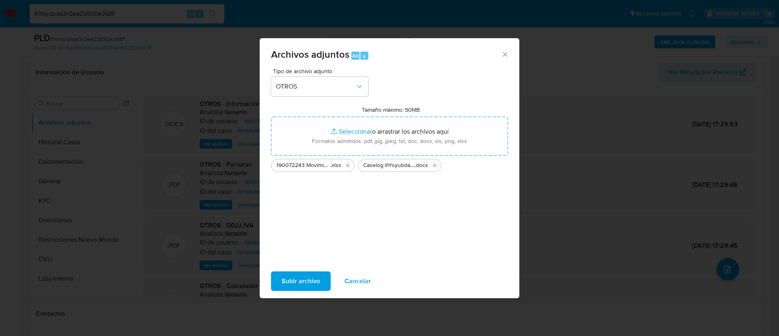
click at [321, 276] on button "Subir archivo" at bounding box center [301, 280] width 60 height 19
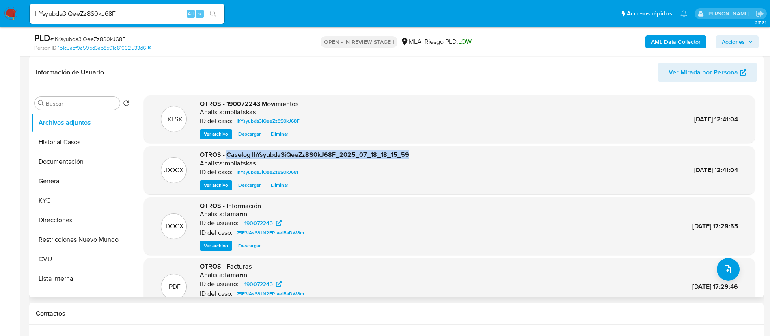
drag, startPoint x: 228, startPoint y: 154, endPoint x: 426, endPoint y: 153, distance: 197.6
click at [426, 153] on div ".DOCX OTROS - Caselog IhYsyubda3iQeeZz8S0kJ68F_2025_07_18_18_15_59 Analista: mp…" at bounding box center [449, 170] width 603 height 40
copy span "Caselog IhYsyubda3iQeeZz8S0kJ68F_2025_07_18_18_15_59"
click at [733, 46] on span "Acciones" at bounding box center [733, 41] width 23 height 13
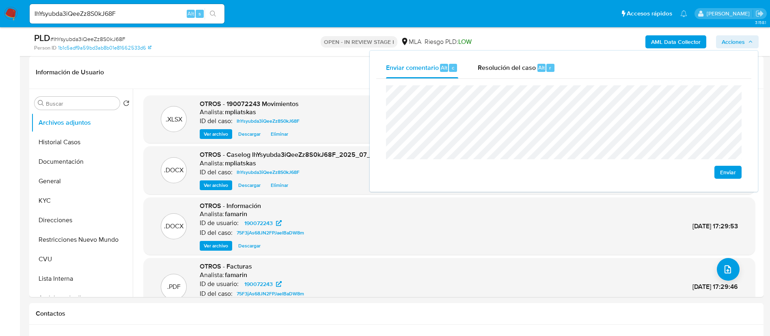
drag, startPoint x: 550, startPoint y: 73, endPoint x: 548, endPoint y: 80, distance: 7.6
click at [550, 73] on div "Resolución del caso Alt r" at bounding box center [517, 67] width 78 height 21
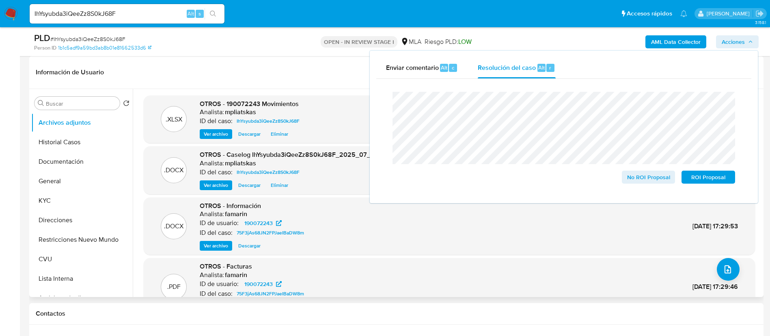
click at [562, 222] on div ".DOCX OTROS - Información Analista: famarin ID de usuario: 190072243 ID del ca…" at bounding box center [449, 226] width 603 height 50
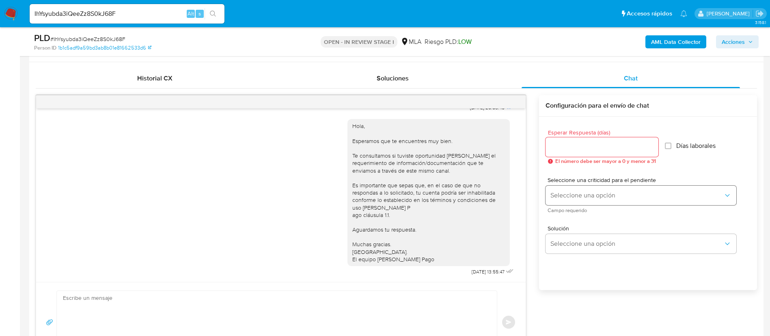
scroll to position [426, 0]
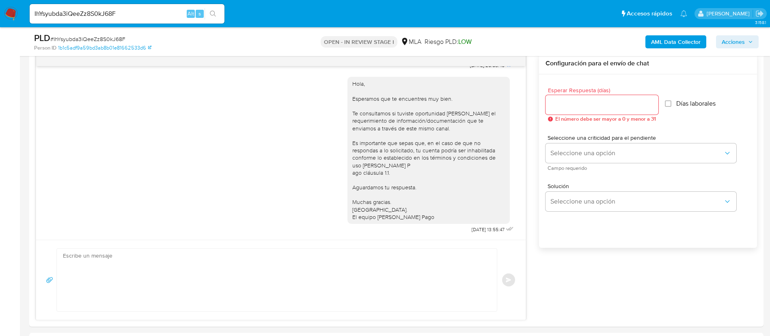
click at [740, 43] on span "Acciones" at bounding box center [733, 41] width 23 height 13
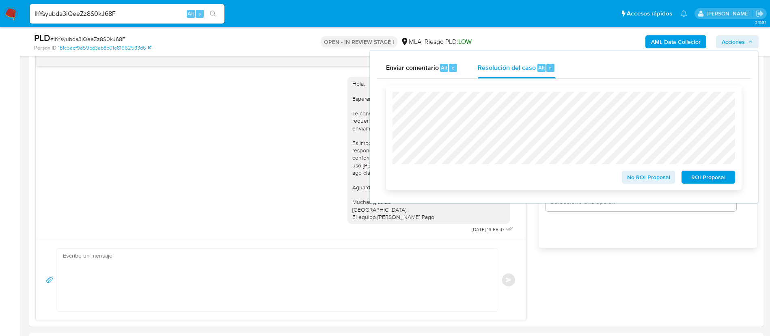
click at [629, 177] on span "No ROI Proposal" at bounding box center [648, 176] width 42 height 11
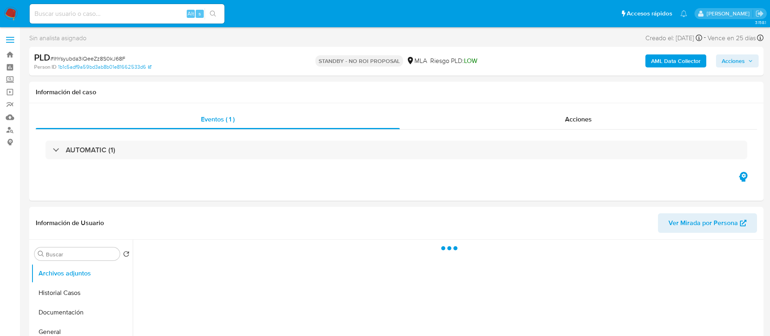
select select "10"
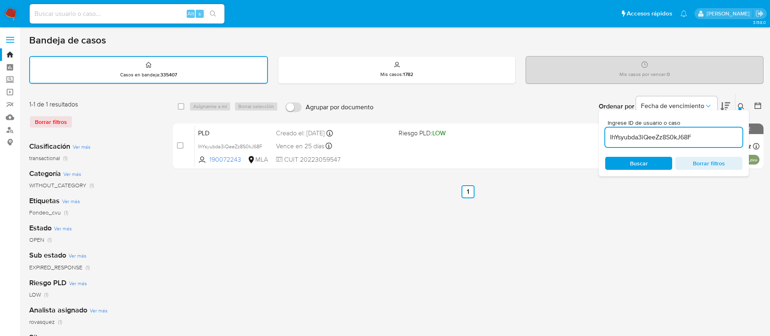
click at [10, 16] on img at bounding box center [11, 14] width 14 height 14
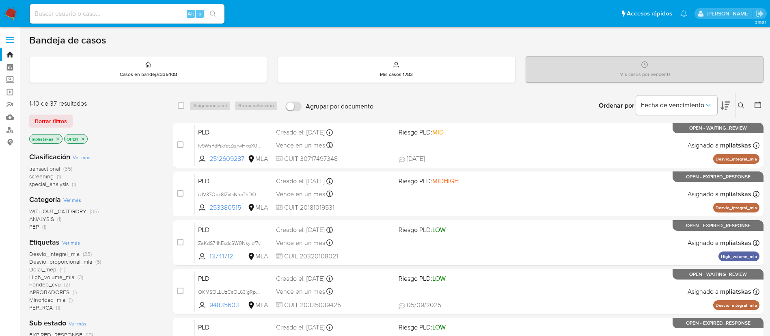
click at [741, 110] on div "Ingrese ID de usuario o caso Buscar Borrar filtros" at bounding box center [742, 105] width 14 height 25
click at [741, 106] on icon at bounding box center [741, 105] width 6 height 6
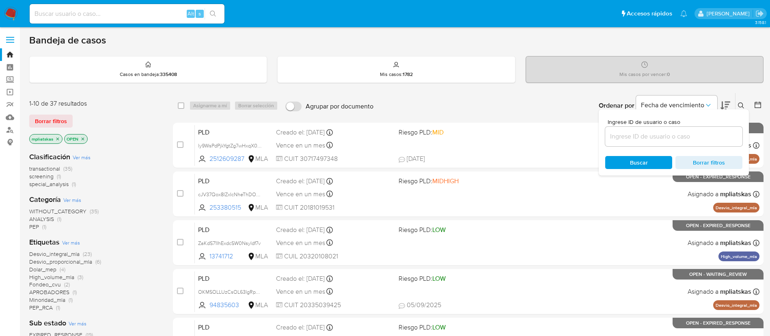
click at [695, 132] on input at bounding box center [673, 136] width 137 height 11
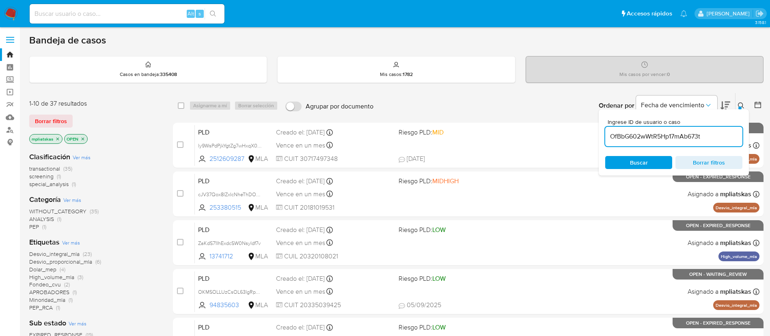
type input "OfBbG602wWtR5Hp17mAb673t"
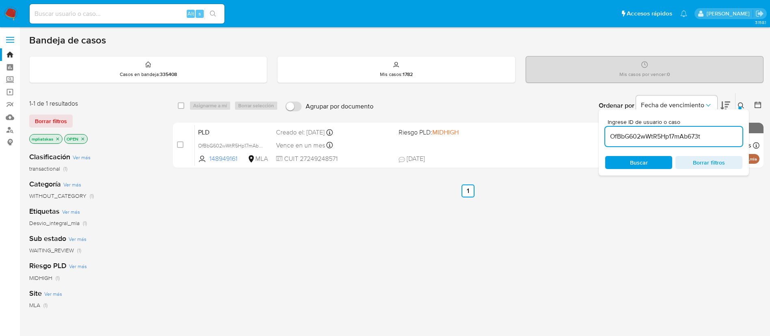
click at [543, 229] on div "select-all-cases-checkbox Asignarme a mí Borrar selección Agrupar por documento…" at bounding box center [468, 277] width 591 height 368
click at [9, 15] on img at bounding box center [11, 14] width 14 height 14
